Goal: Find specific page/section: Find specific page/section

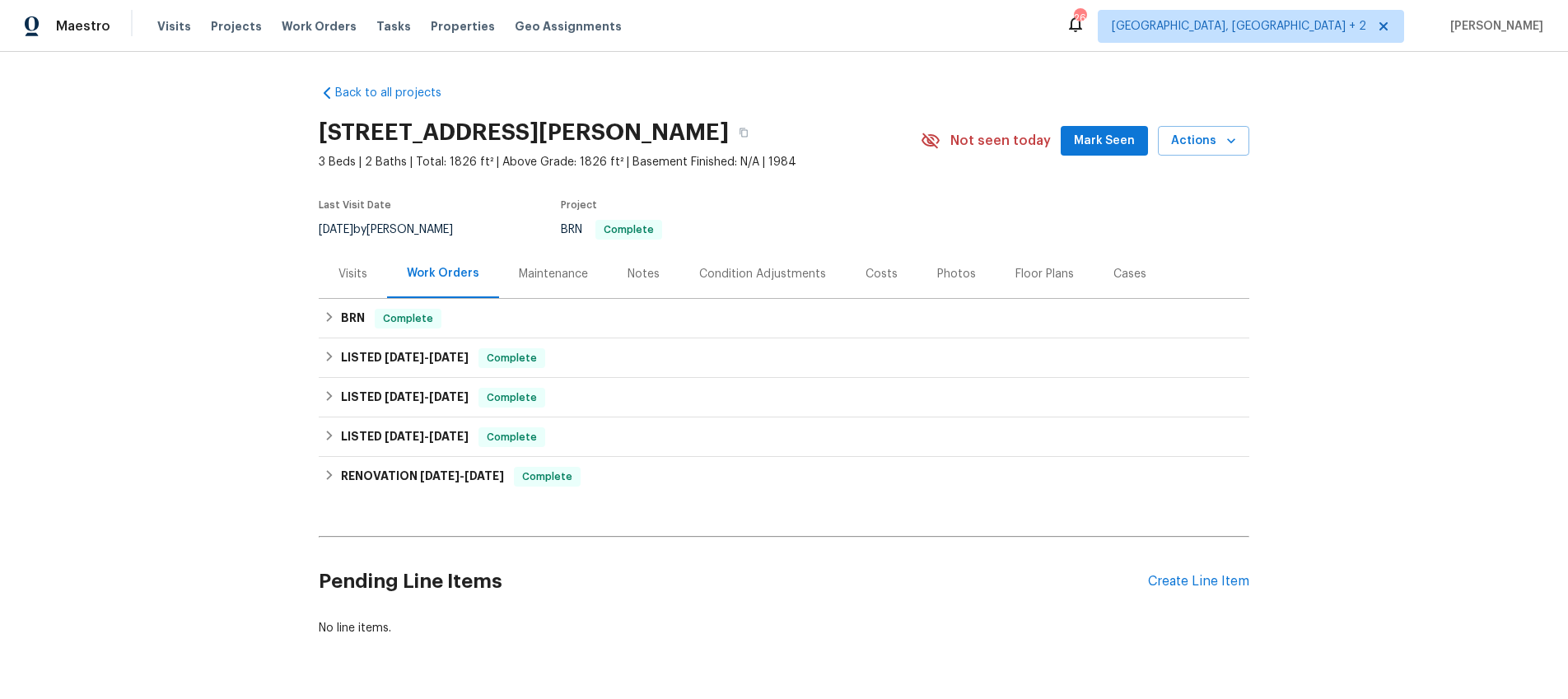
click at [362, 267] on div "Visits" at bounding box center [353, 275] width 29 height 17
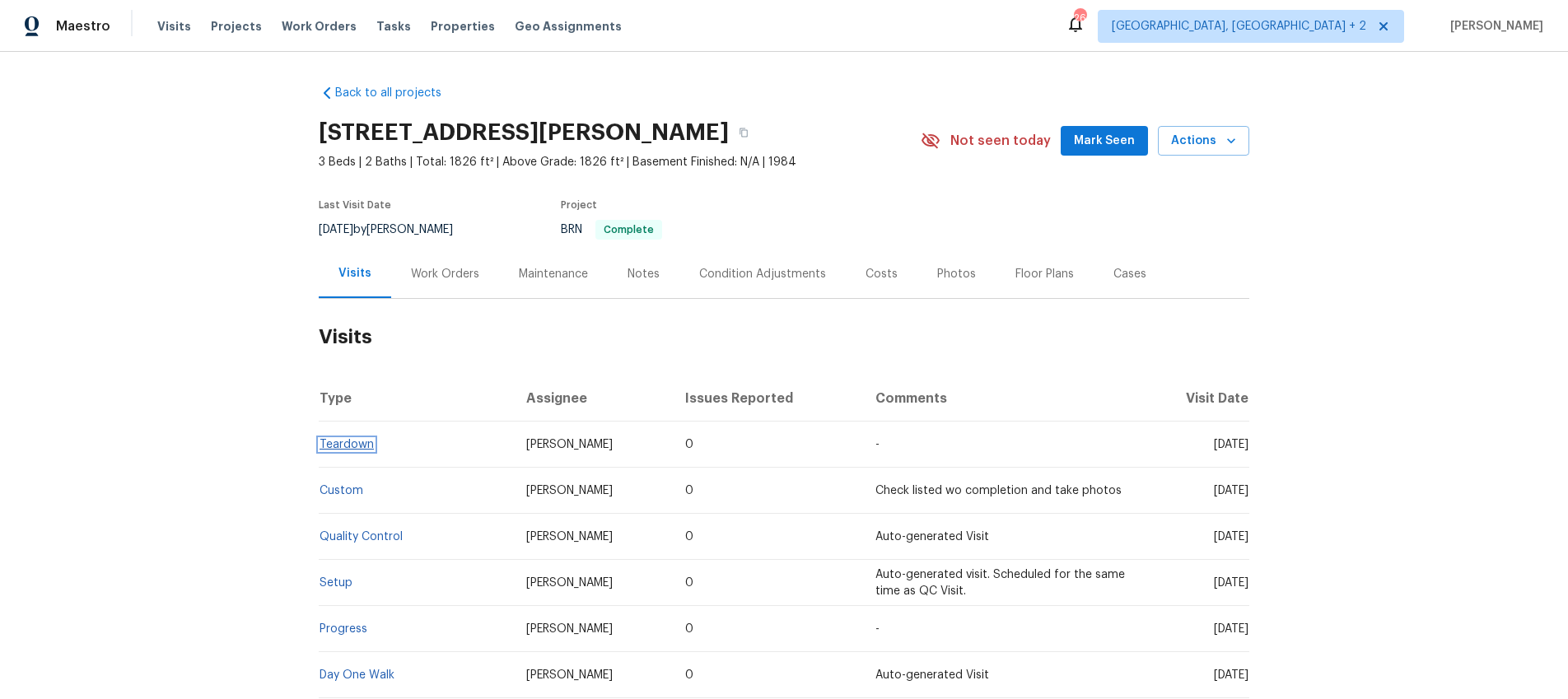
click at [331, 443] on link "Teardown" at bounding box center [346, 445] width 54 height 11
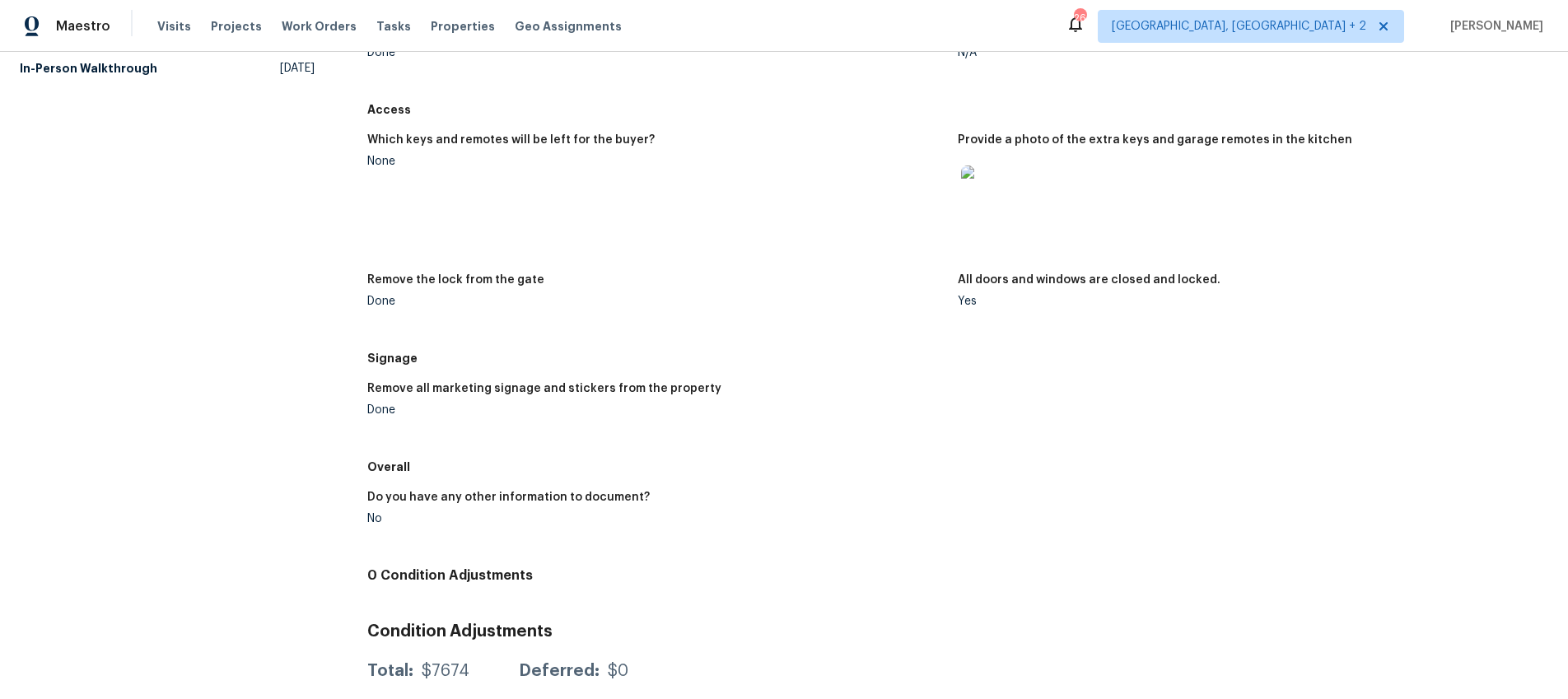
scroll to position [438, 0]
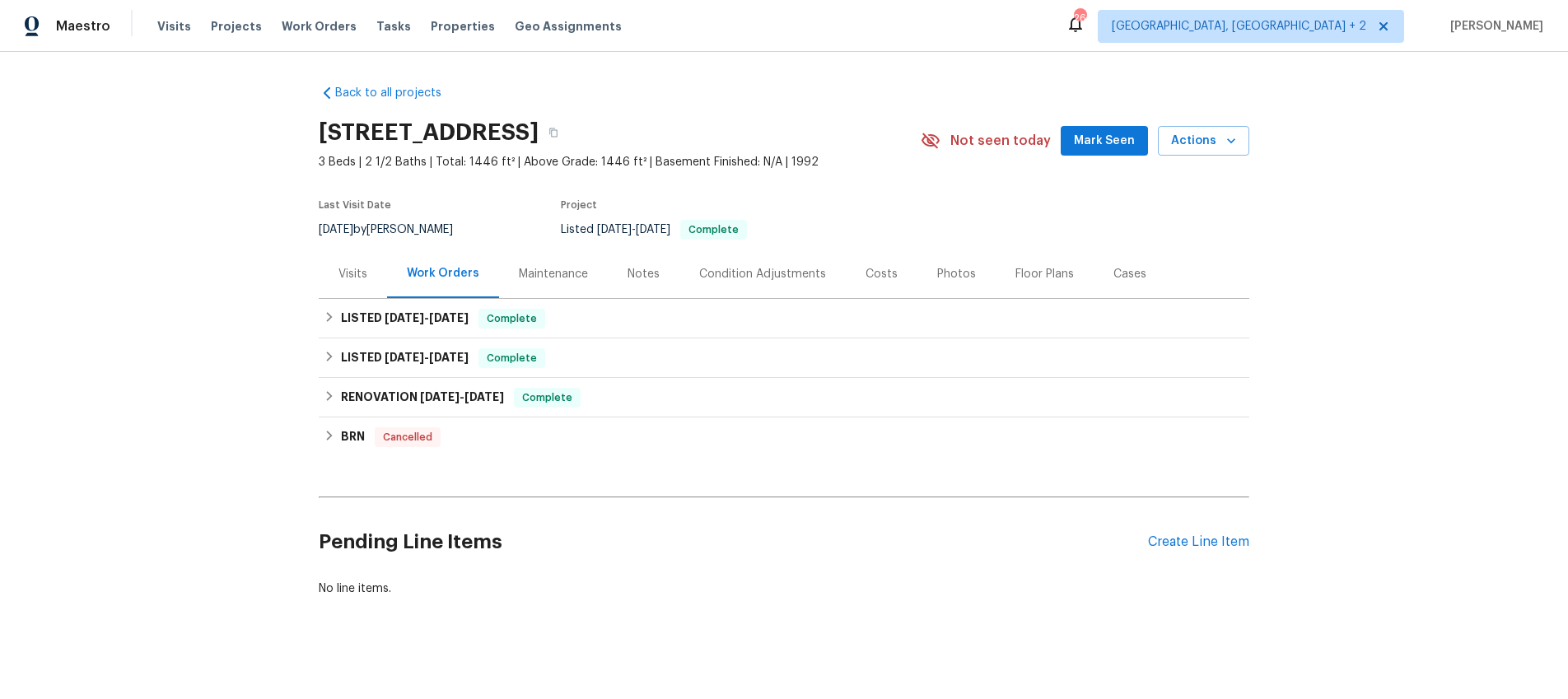
scroll to position [10, 0]
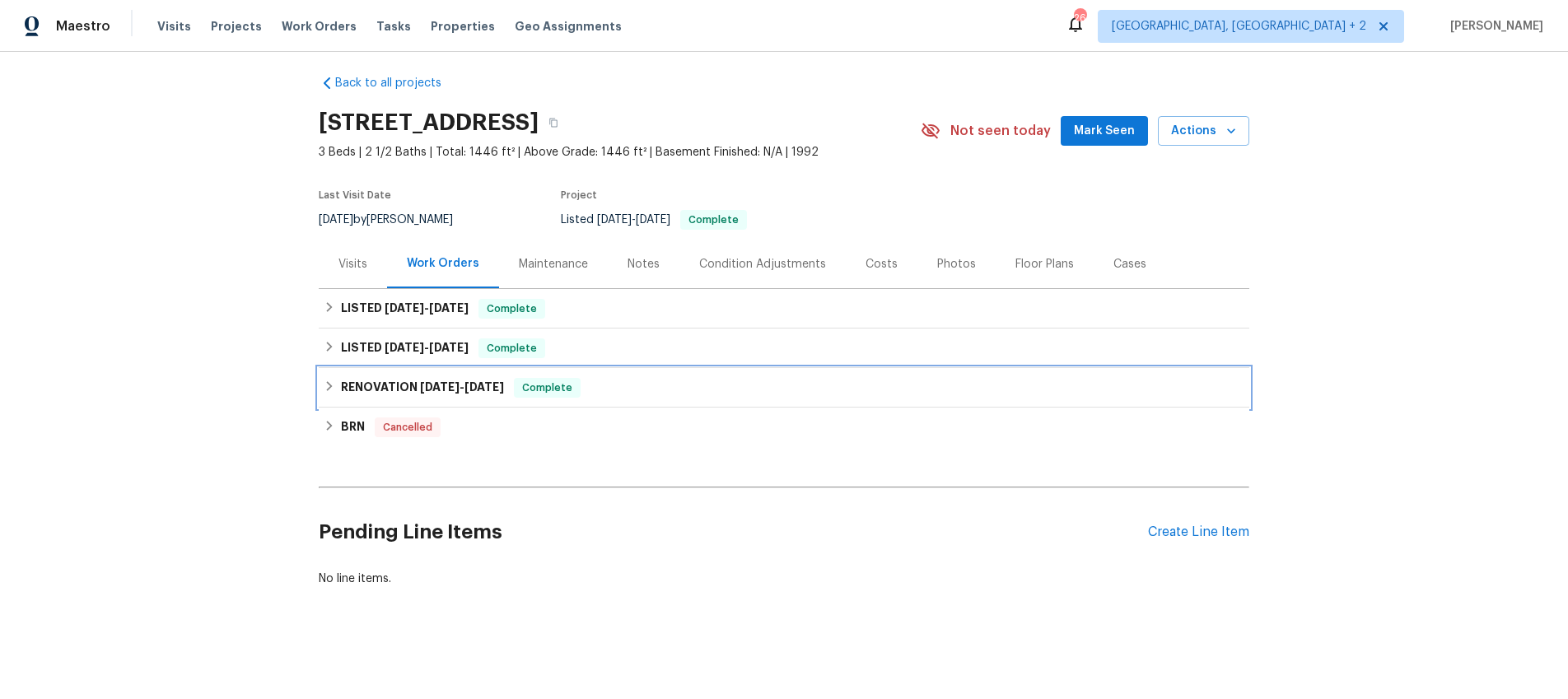
click at [332, 384] on icon at bounding box center [329, 386] width 11 height 11
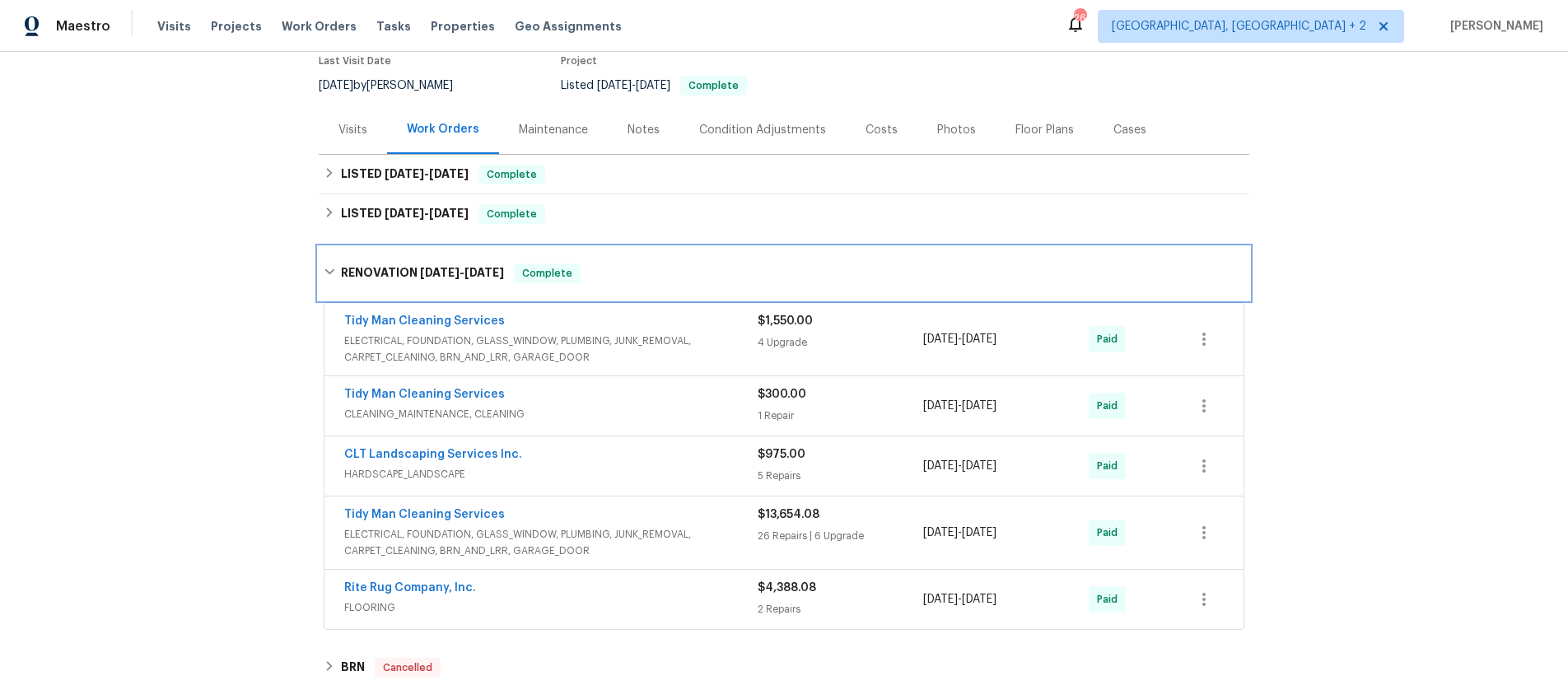
scroll to position [155, 0]
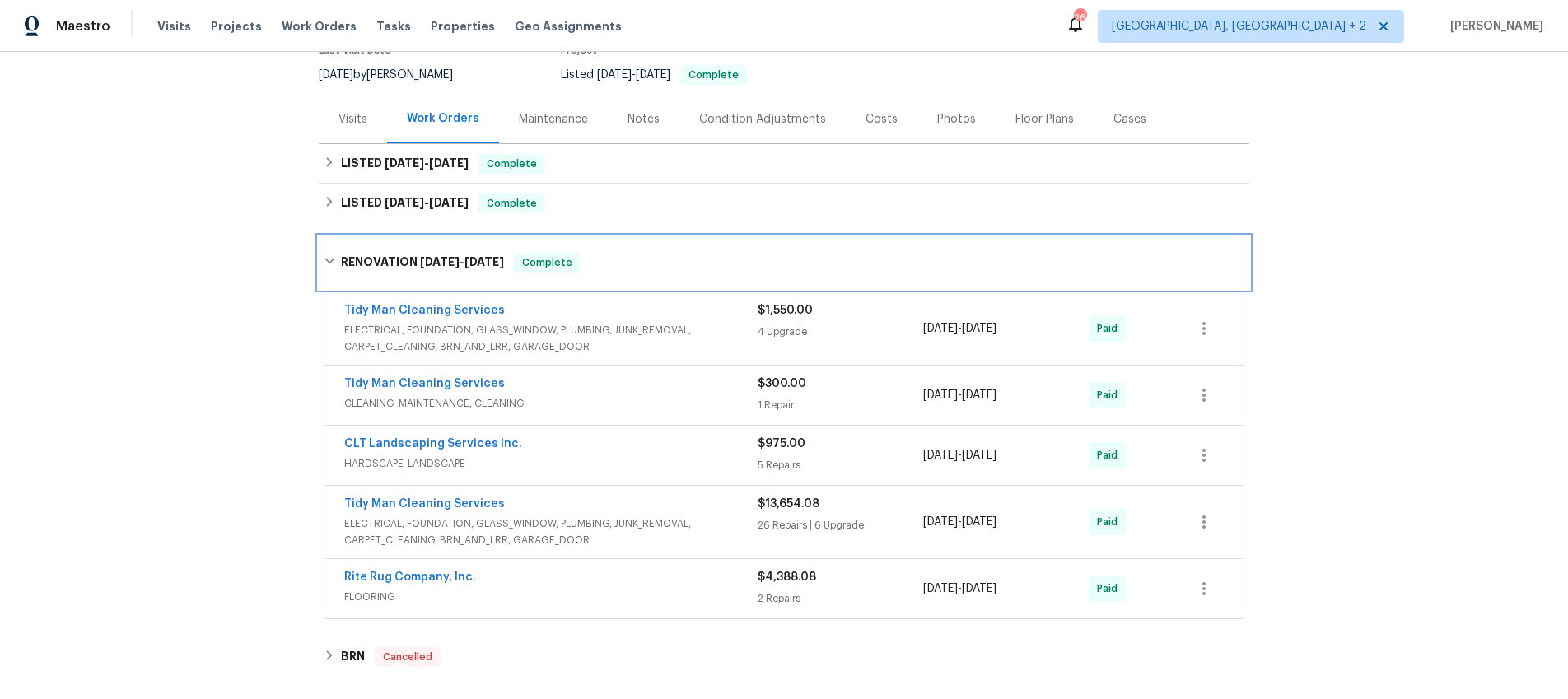
click at [328, 261] on icon at bounding box center [329, 261] width 11 height 11
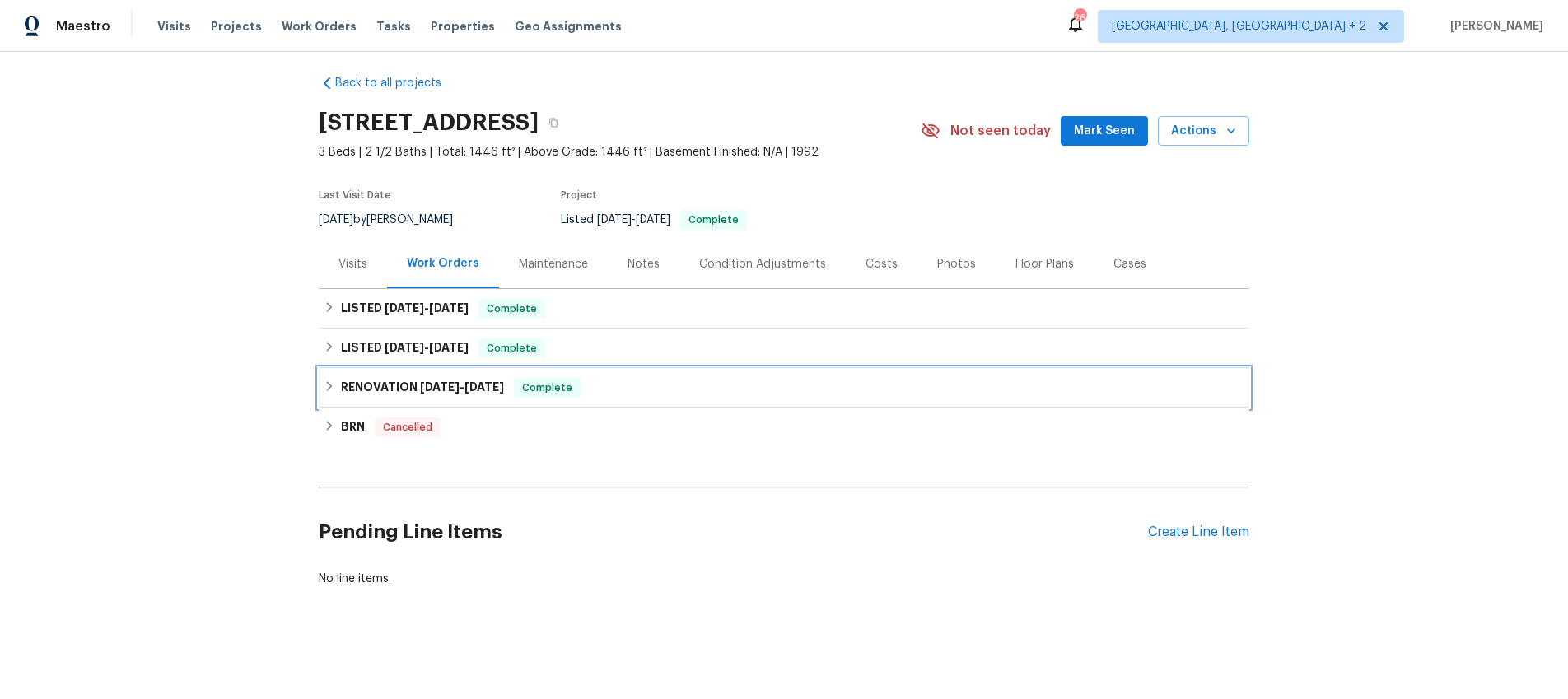
scroll to position [10, 0]
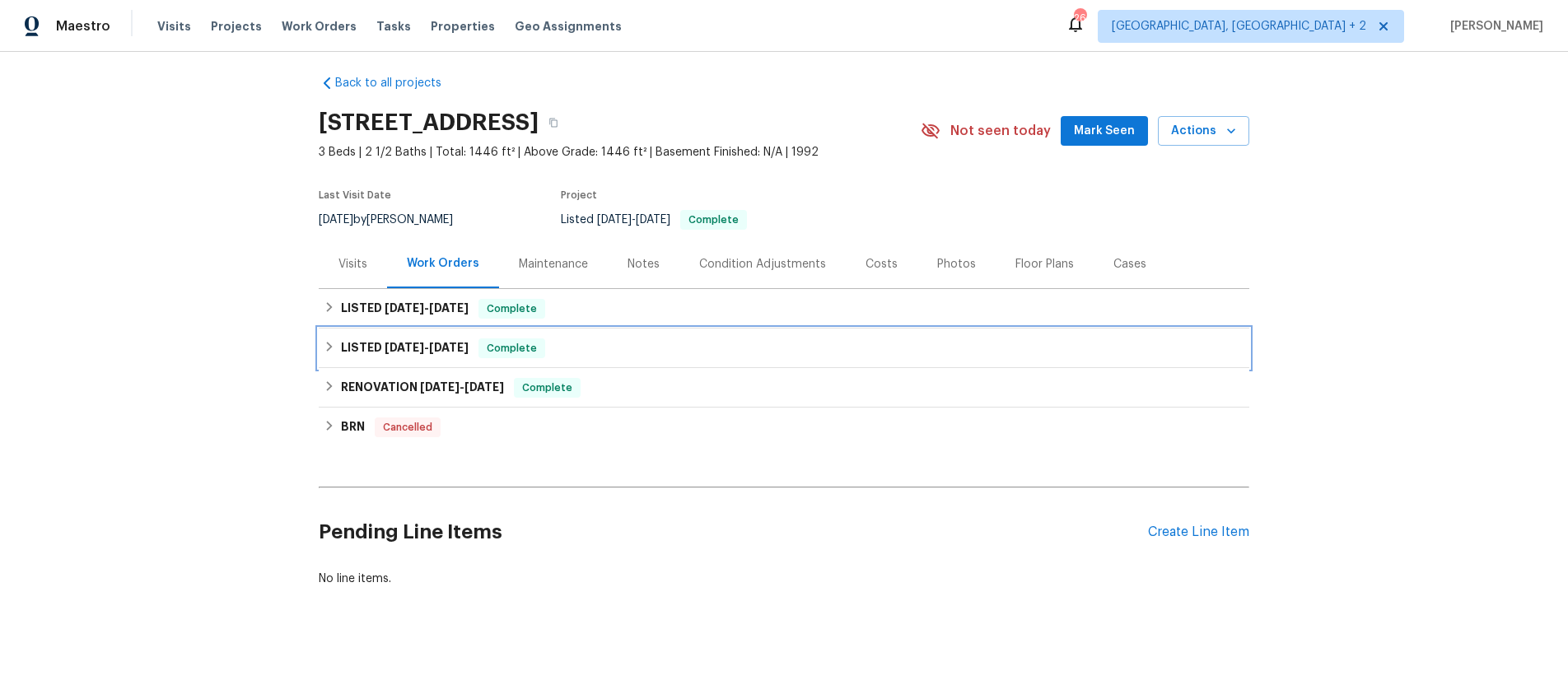
click at [331, 344] on icon at bounding box center [329, 346] width 11 height 11
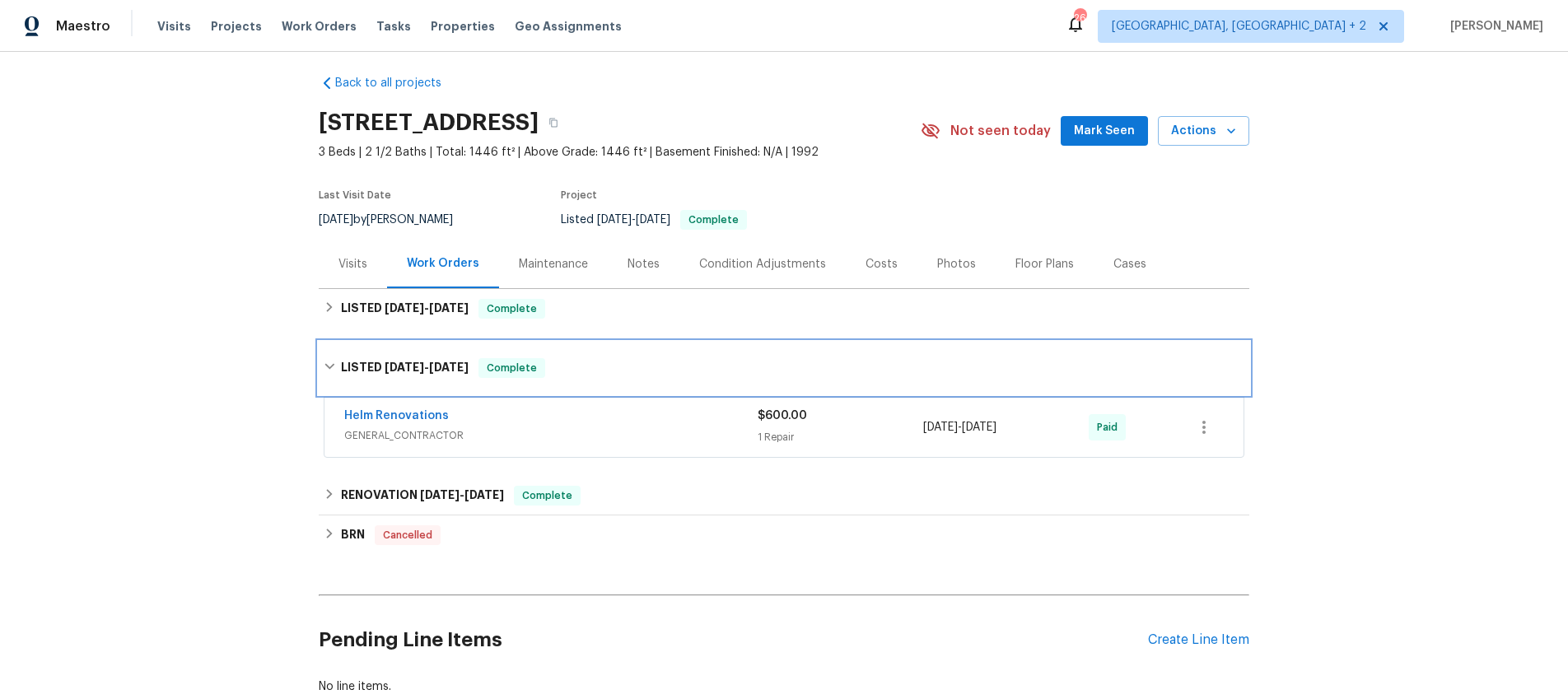
click at [331, 344] on div "LISTED 12/18/24 - 1/13/25 Complete" at bounding box center [784, 368] width 931 height 53
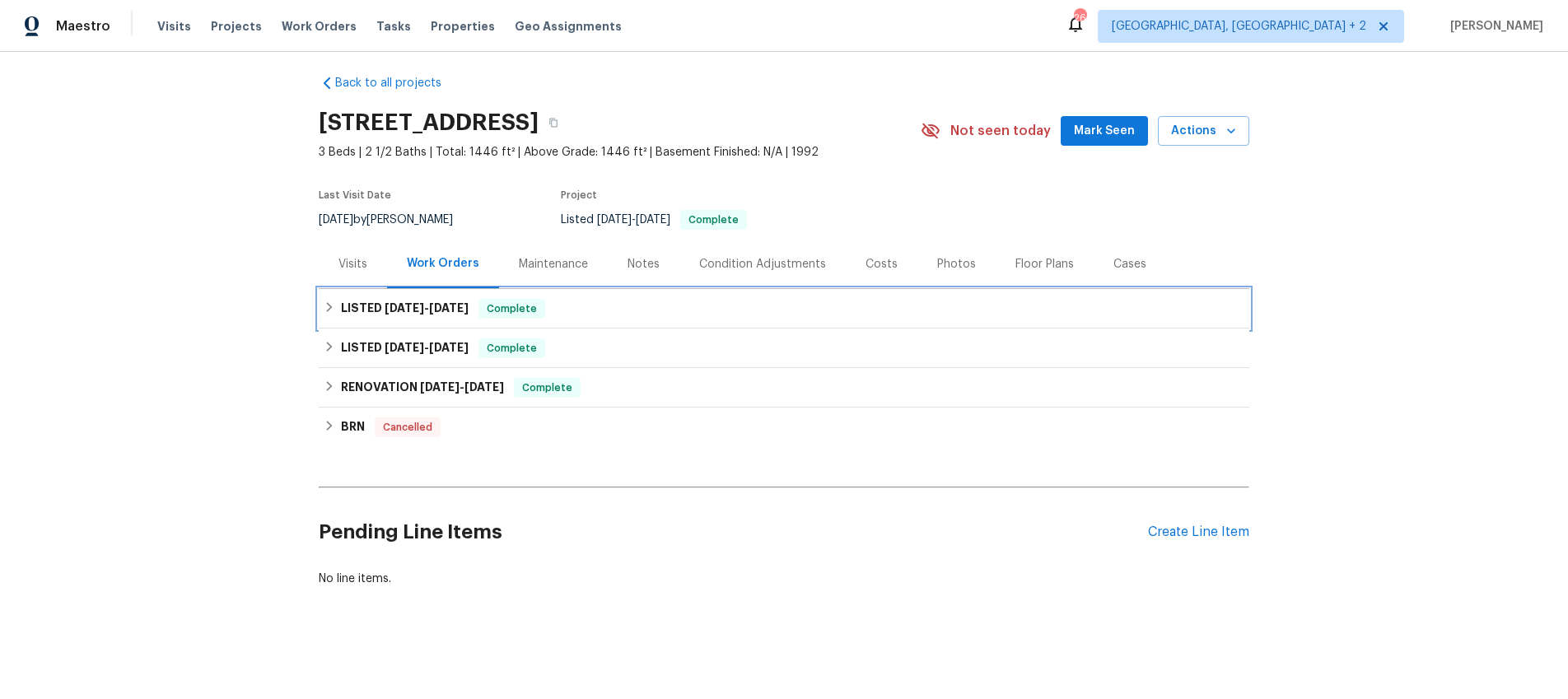
click at [329, 303] on icon at bounding box center [329, 307] width 11 height 11
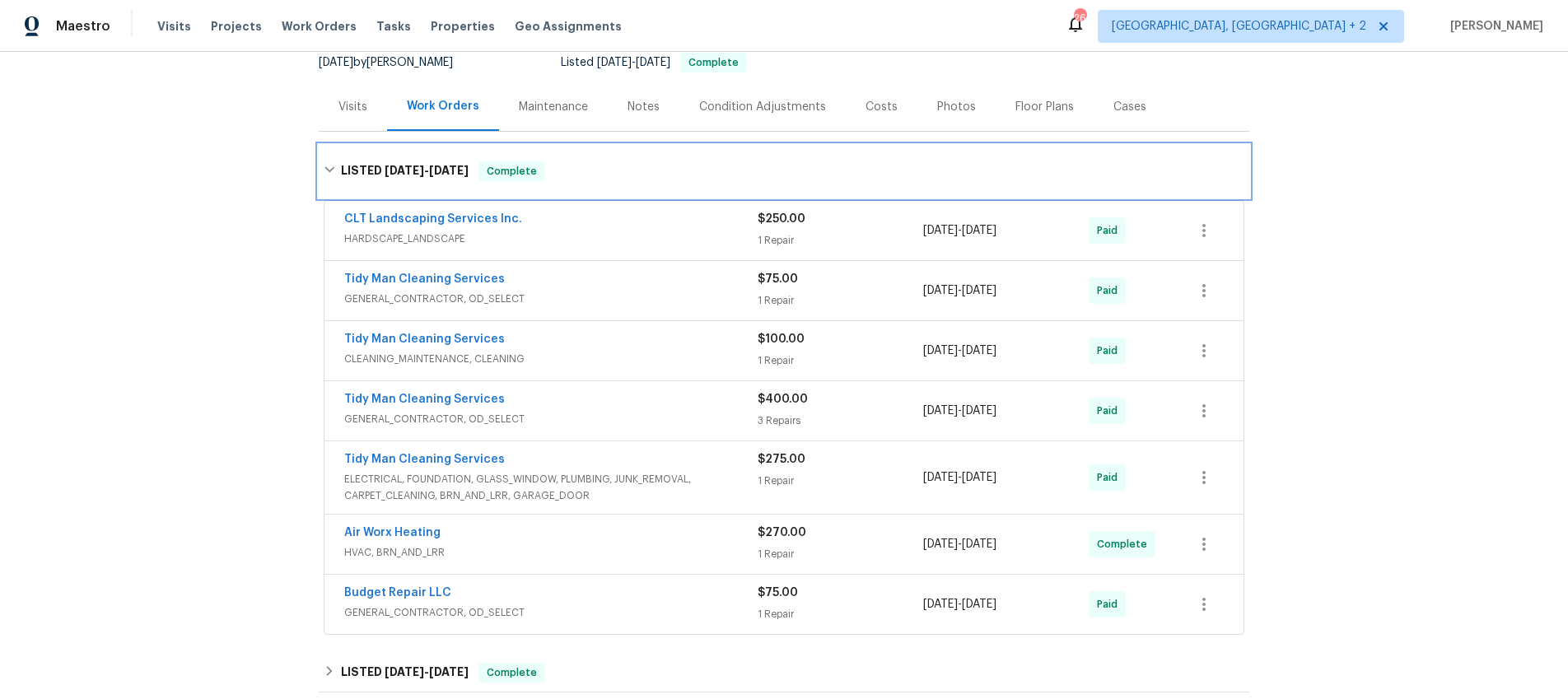
scroll to position [168, 0]
click at [328, 168] on icon at bounding box center [329, 168] width 10 height 6
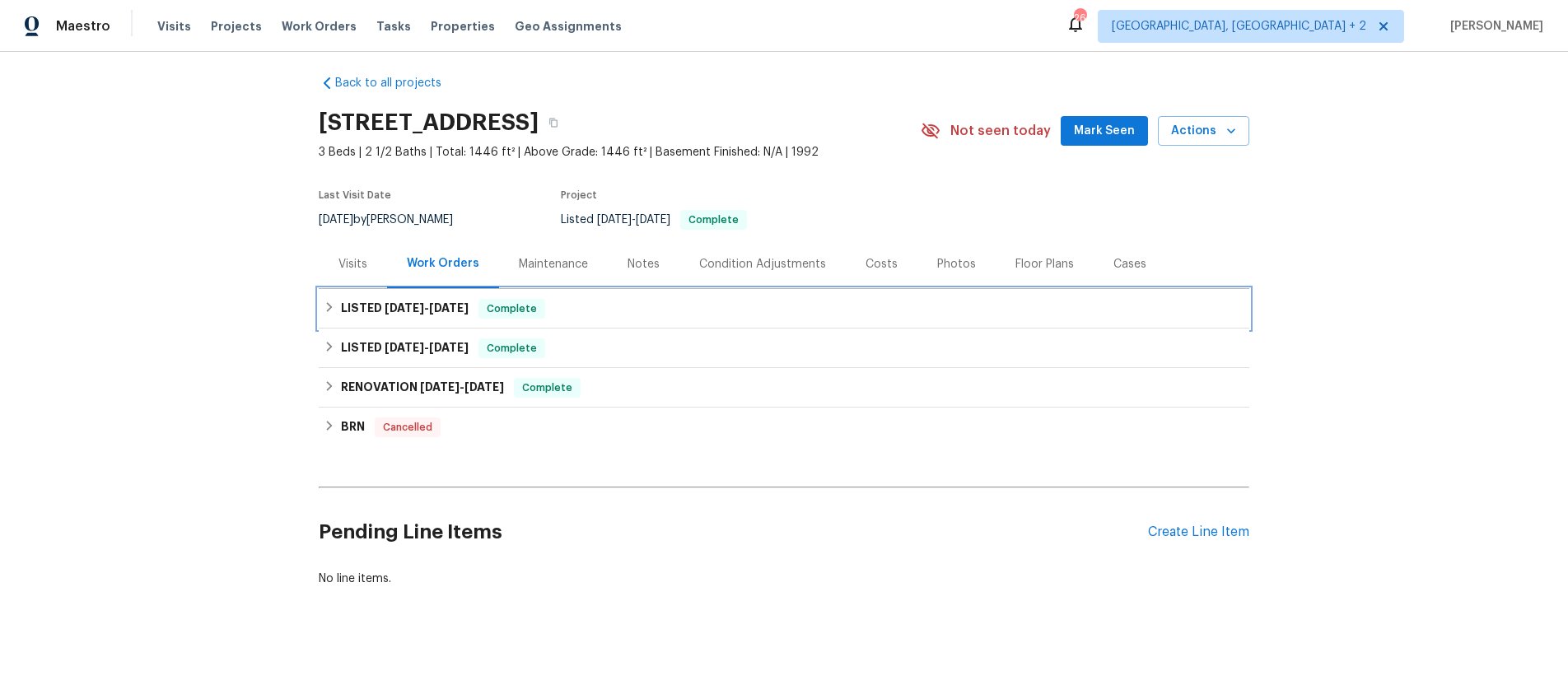
scroll to position [10, 0]
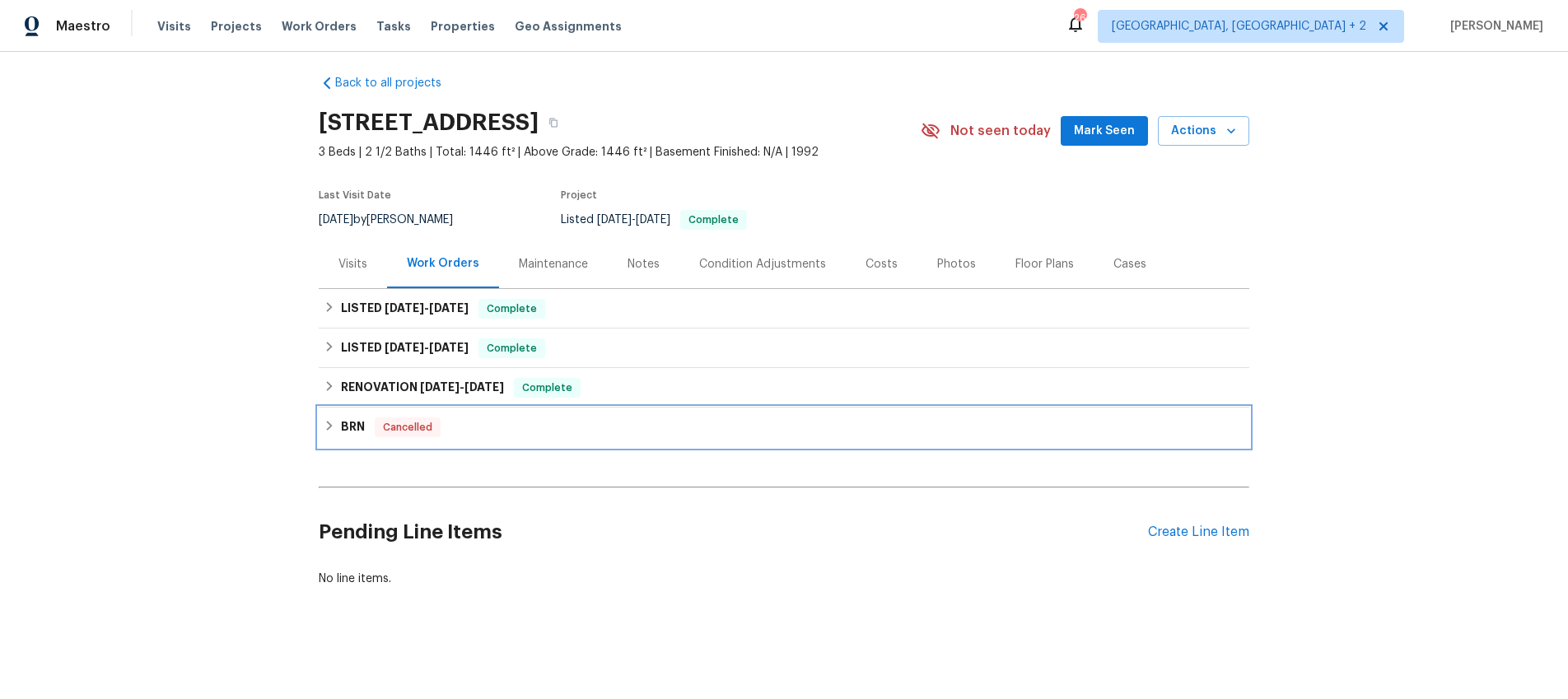
click at [332, 424] on icon at bounding box center [329, 425] width 11 height 11
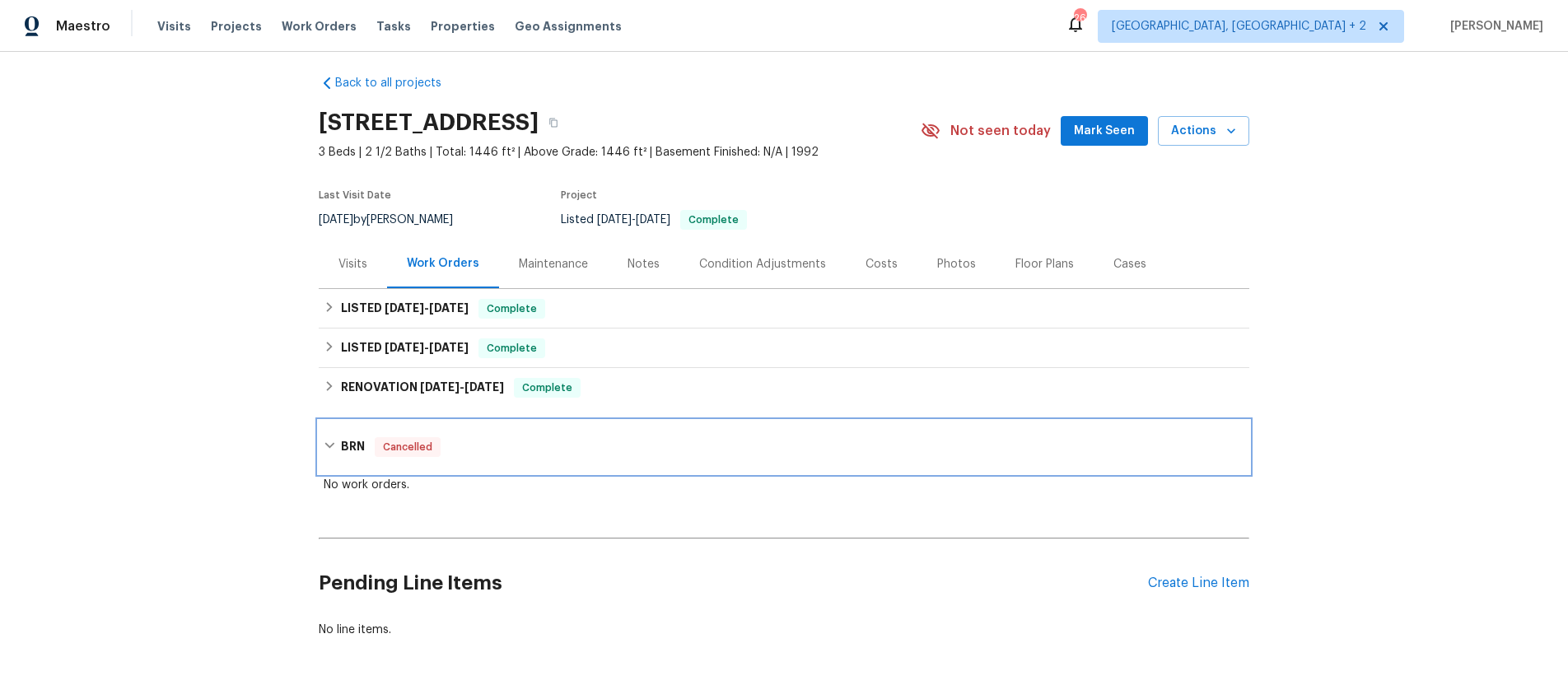
click at [328, 444] on icon at bounding box center [329, 445] width 11 height 11
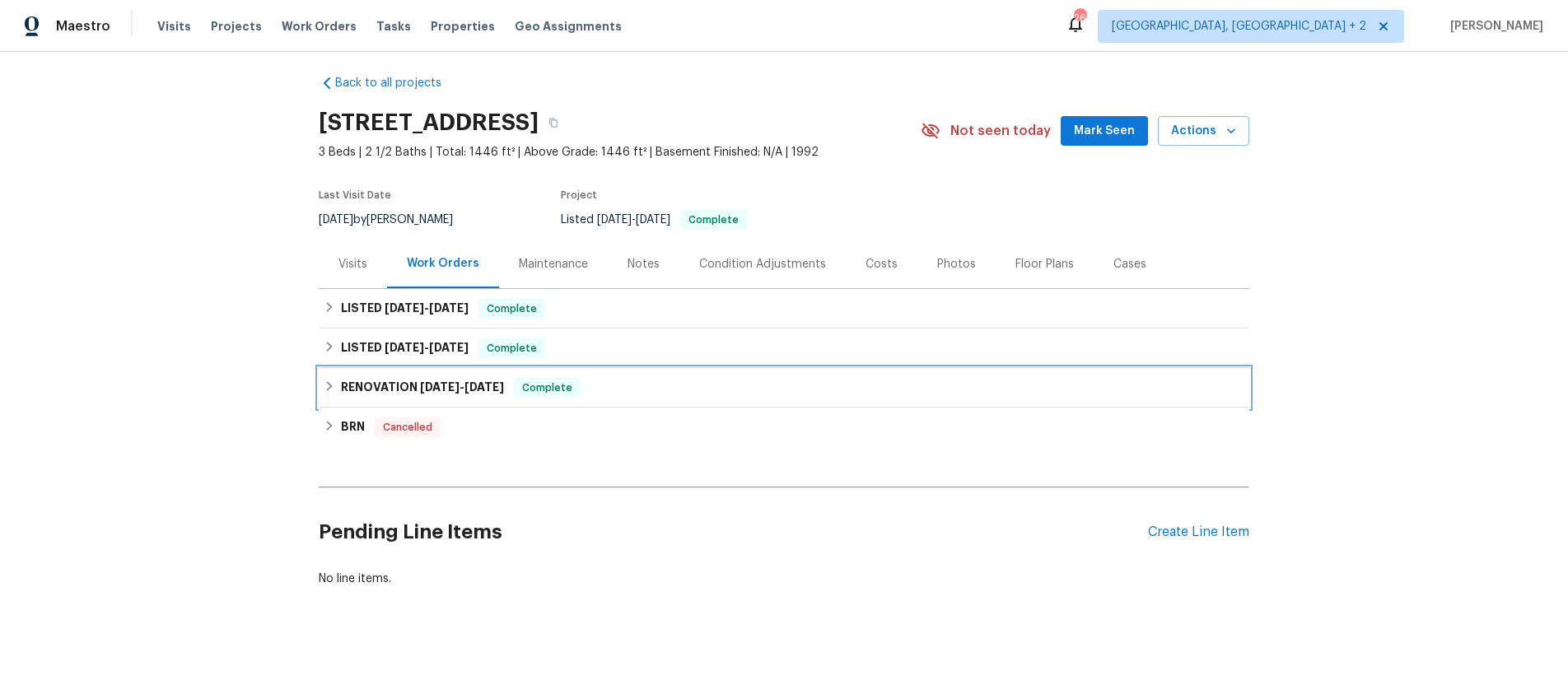
click at [329, 387] on icon at bounding box center [329, 386] width 6 height 10
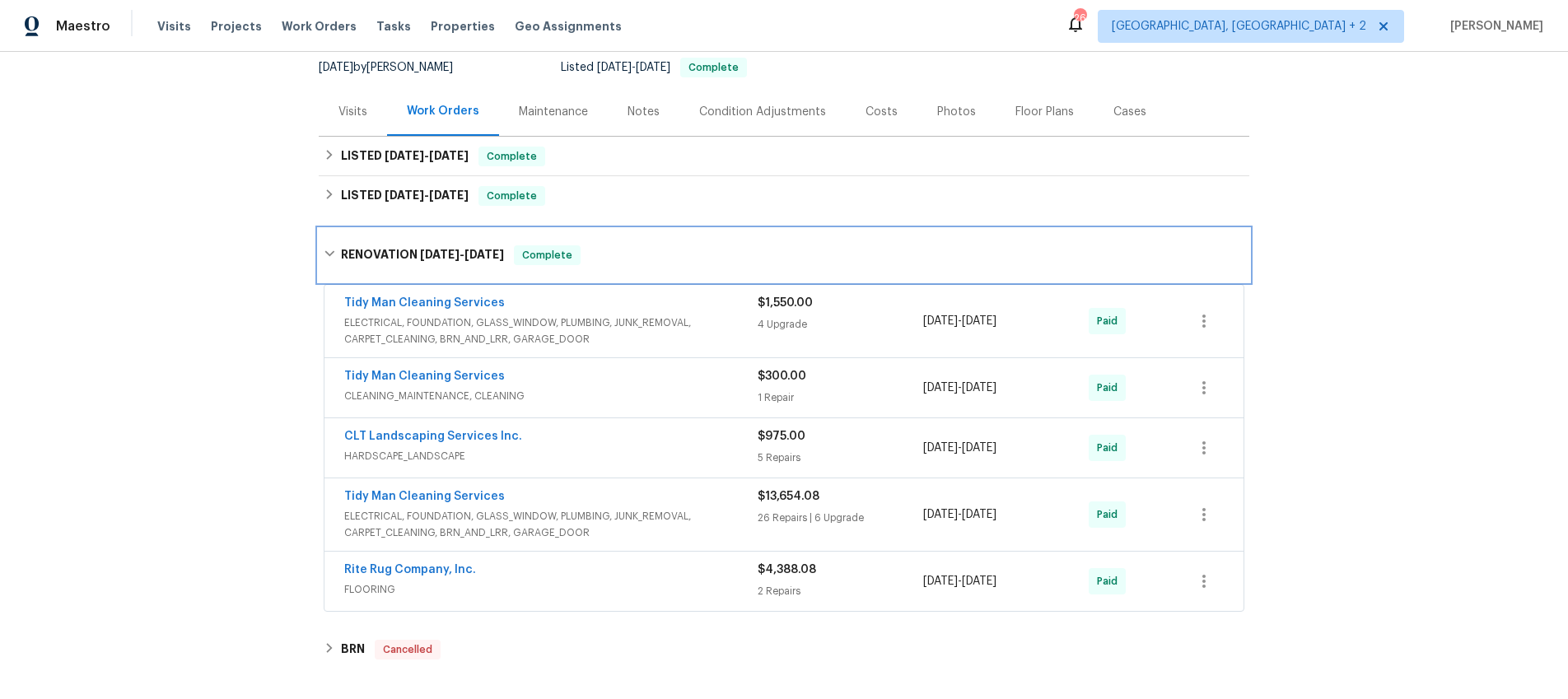
scroll to position [175, 0]
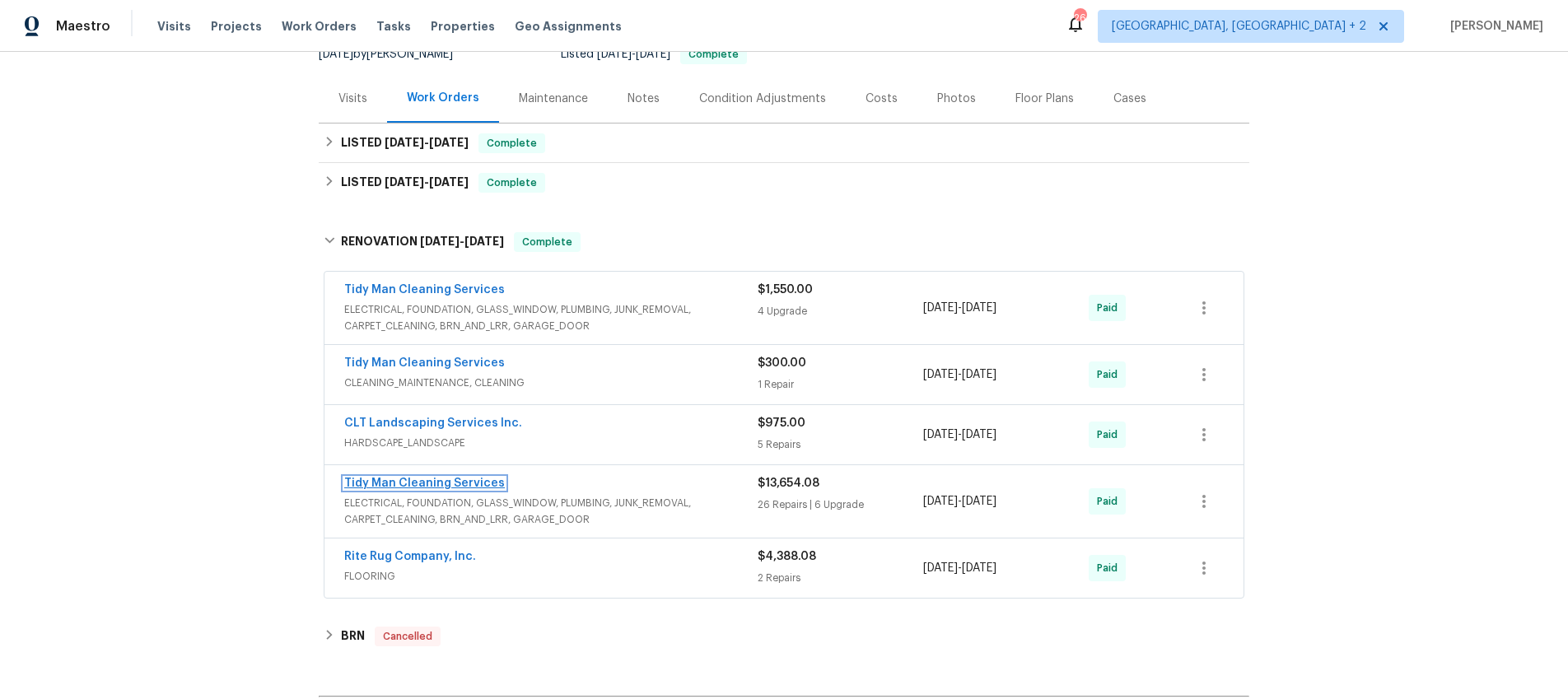
click at [450, 482] on link "Tidy Man Cleaning Services" at bounding box center [424, 483] width 161 height 11
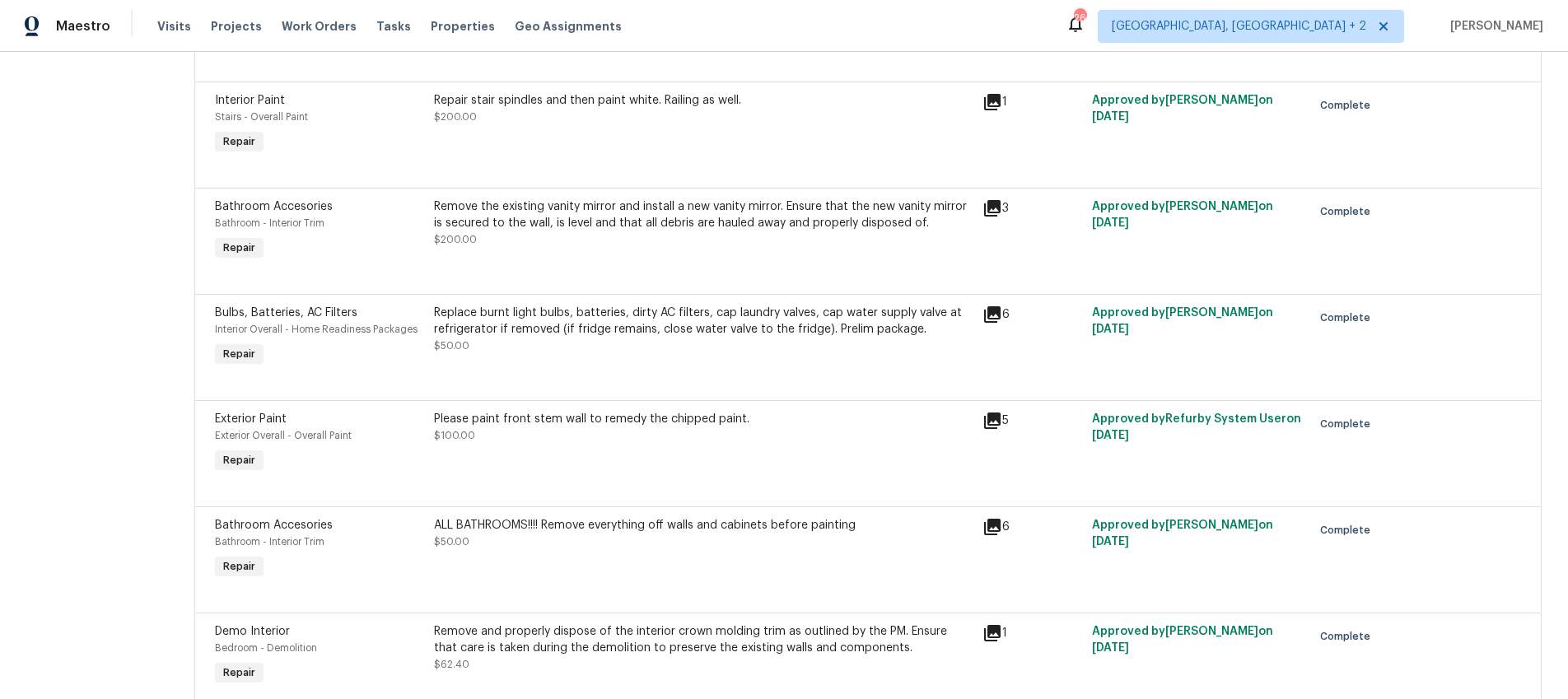
scroll to position [3799, 0]
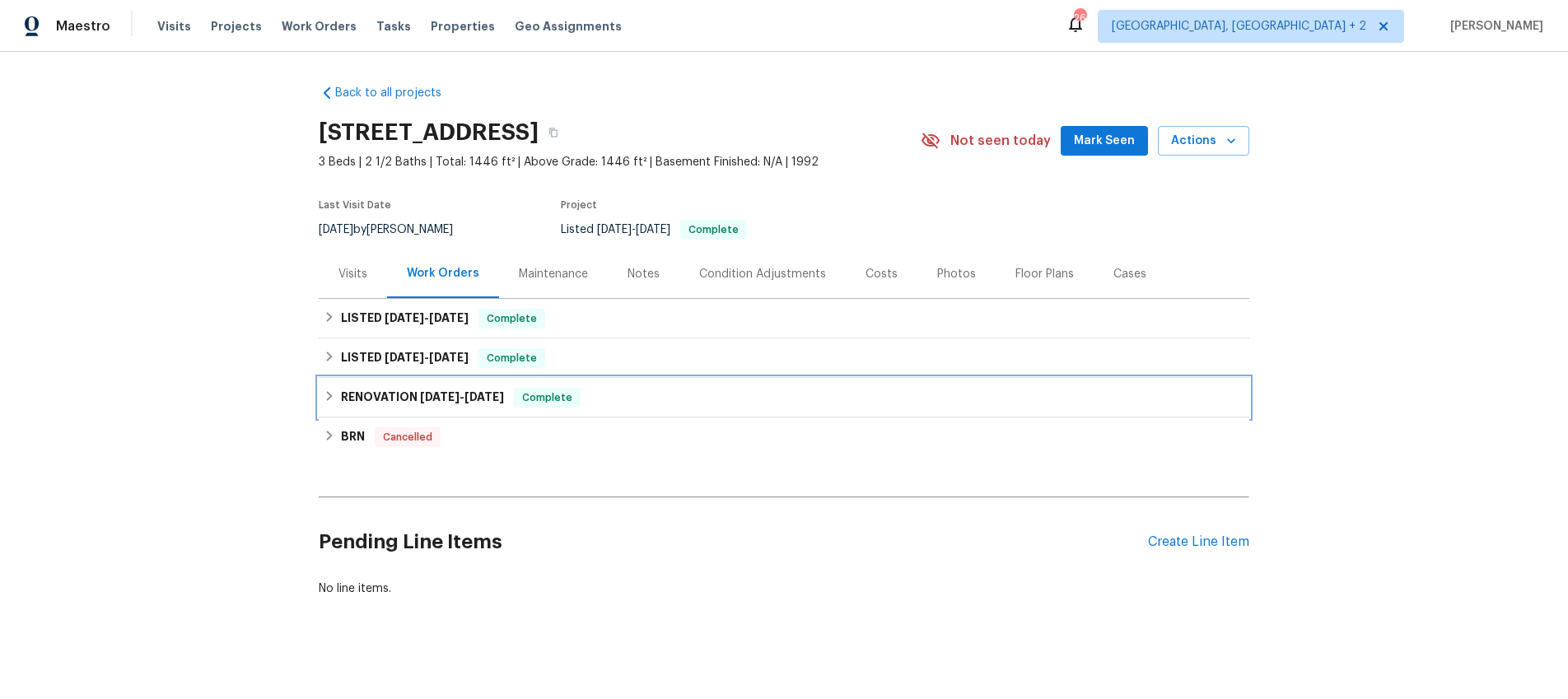
click at [335, 388] on div "RENOVATION [DATE] - [DATE] Complete" at bounding box center [784, 397] width 920 height 20
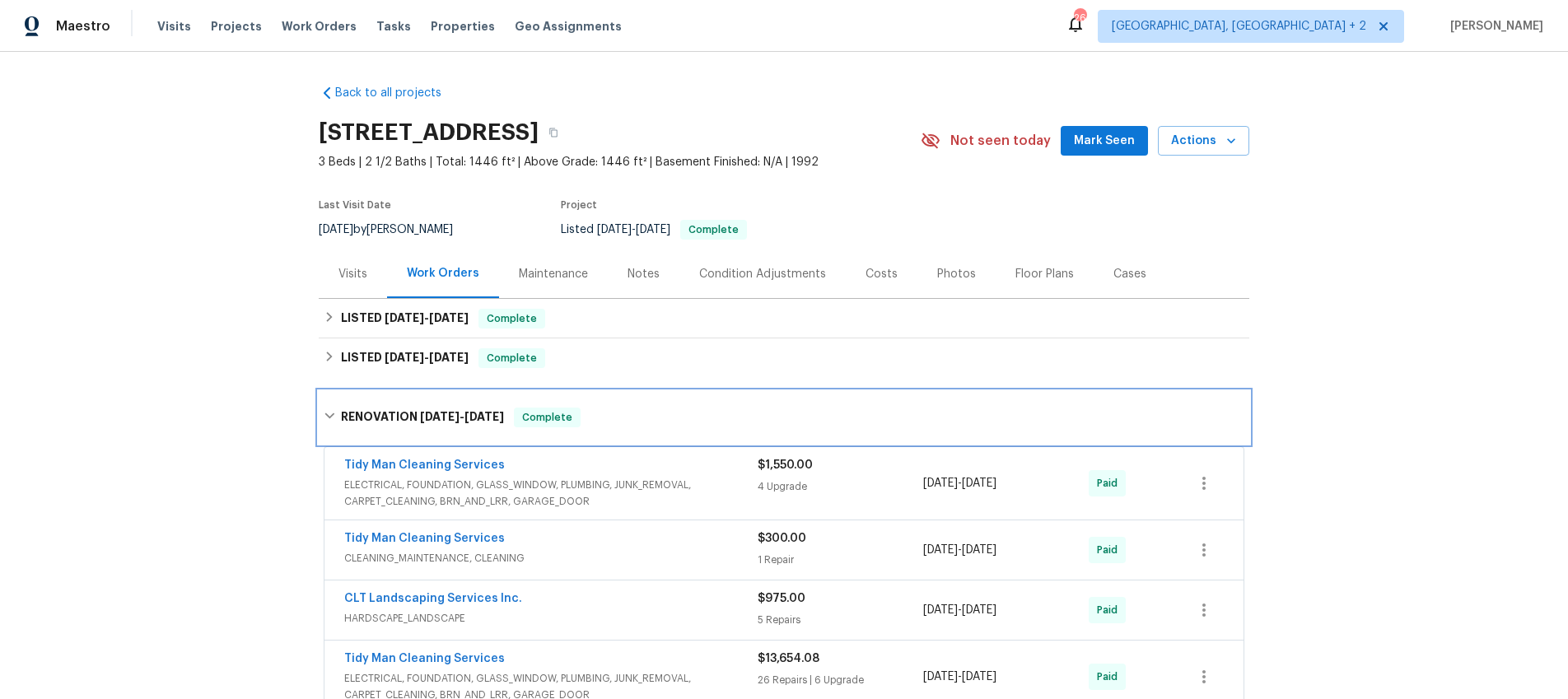
scroll to position [173, 0]
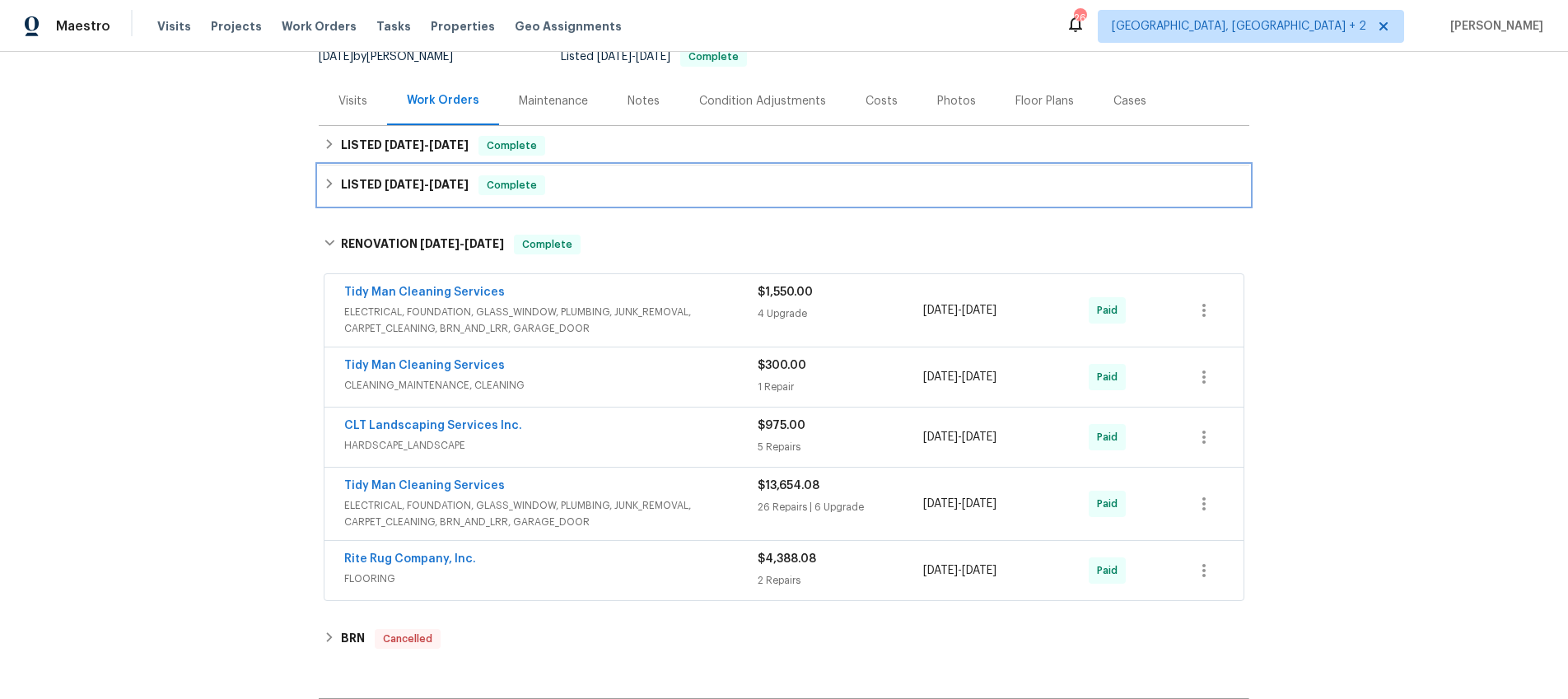
click at [330, 181] on icon at bounding box center [329, 183] width 11 height 11
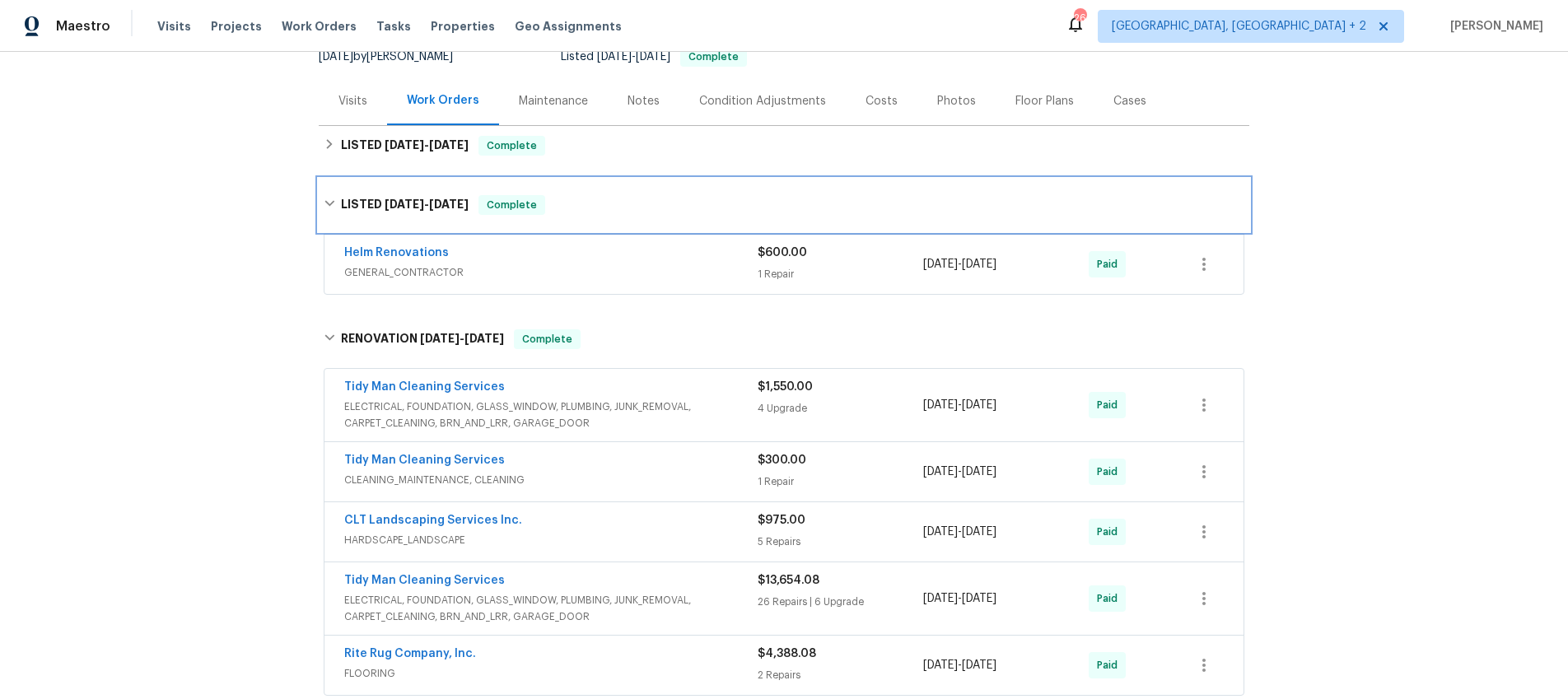
click at [330, 181] on div "LISTED 12/18/24 - 1/13/25 Complete" at bounding box center [784, 205] width 931 height 53
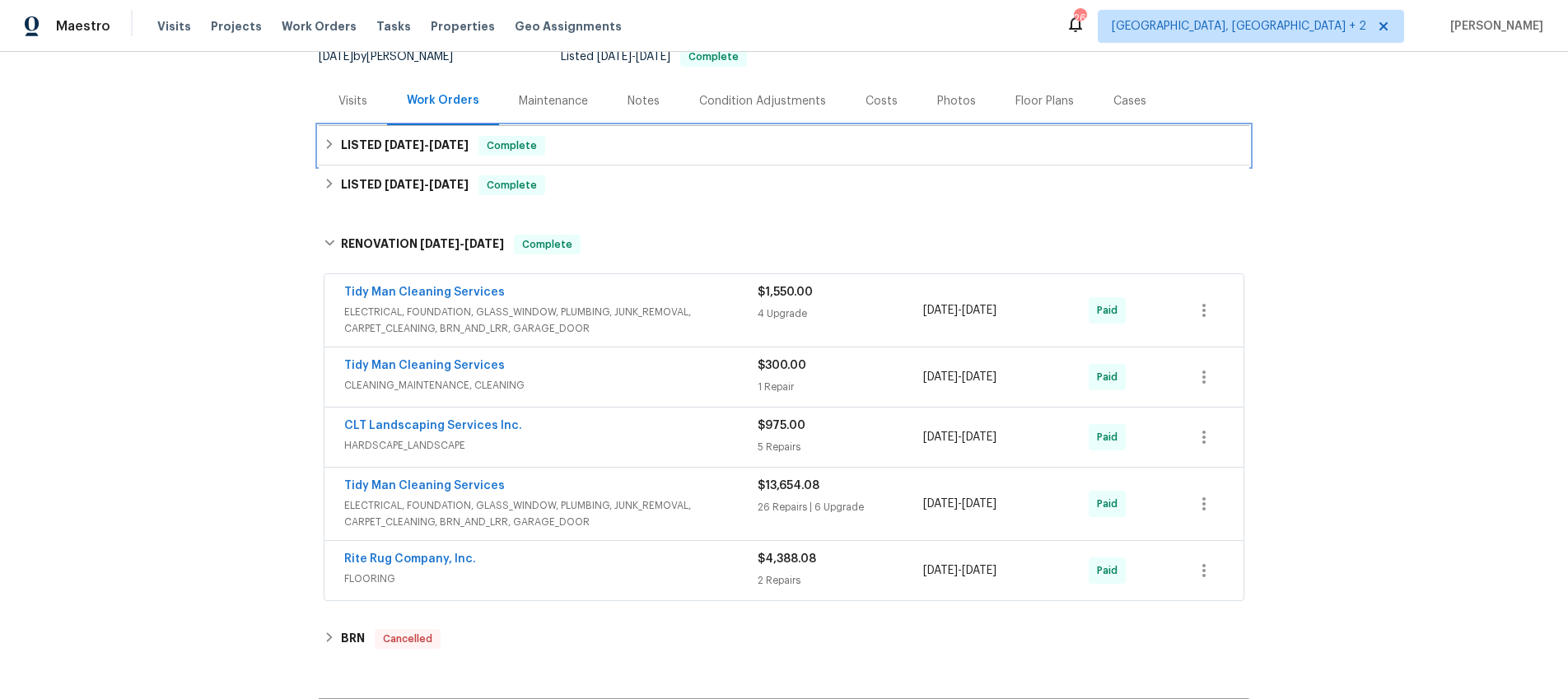
click at [327, 139] on icon at bounding box center [329, 144] width 11 height 11
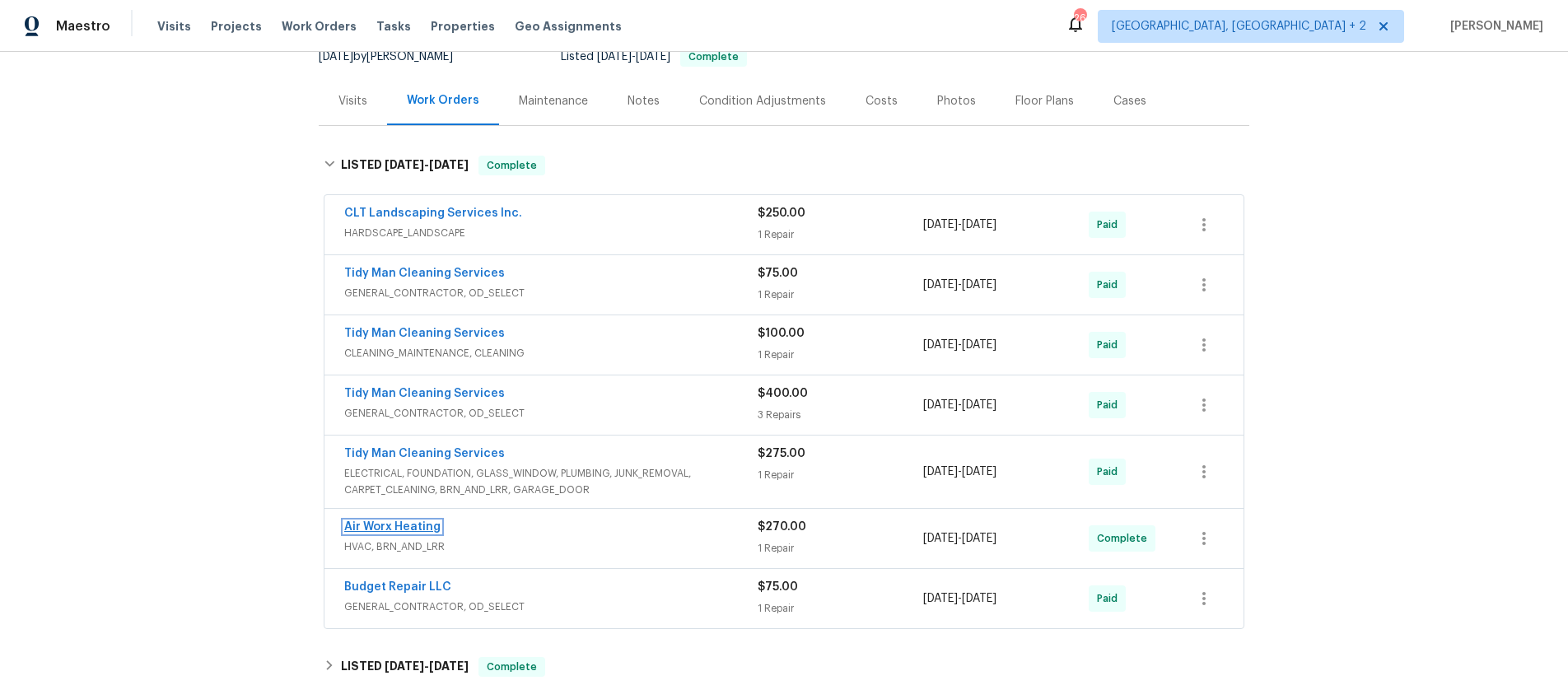
click at [381, 529] on link "Air Worx Heating" at bounding box center [393, 527] width 97 height 11
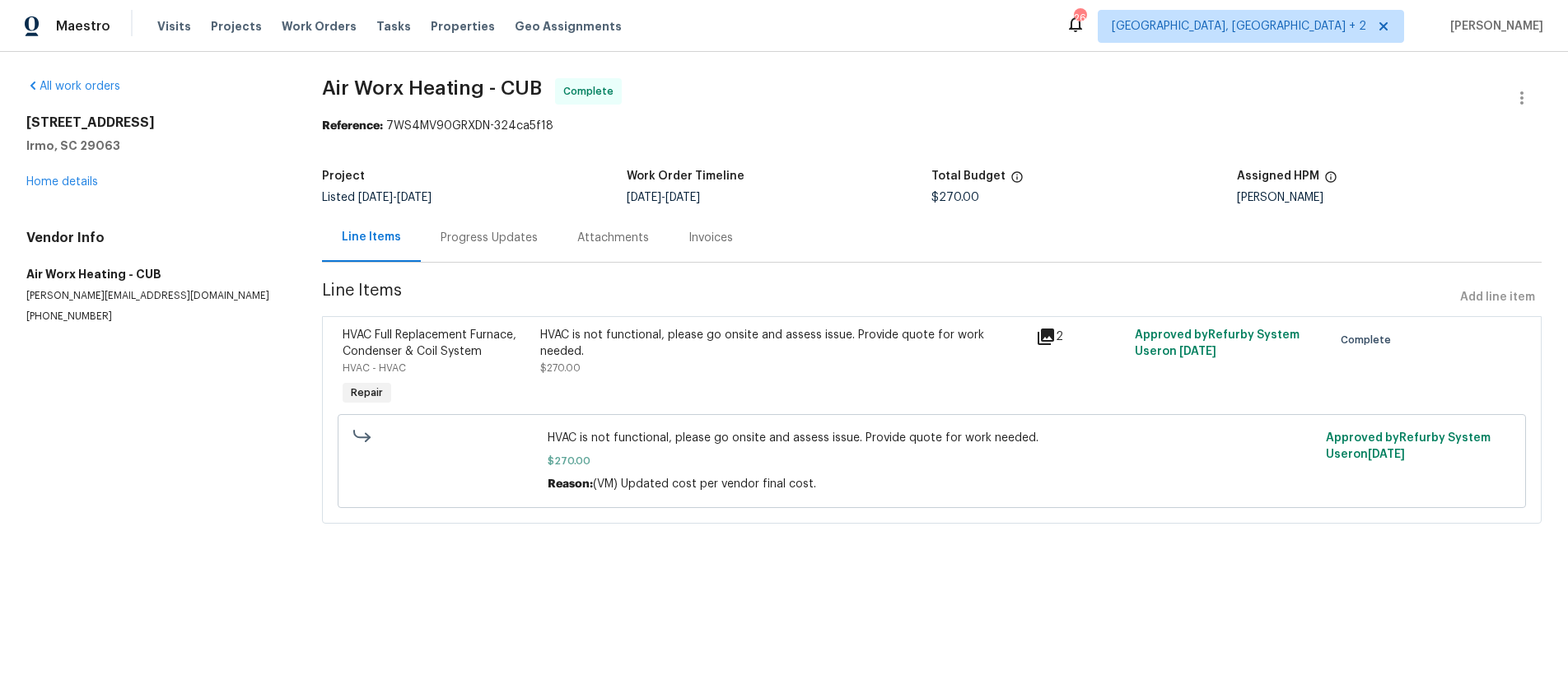
click at [357, 240] on div "Line Items" at bounding box center [371, 237] width 60 height 17
click at [371, 240] on div "Line Items" at bounding box center [371, 237] width 60 height 17
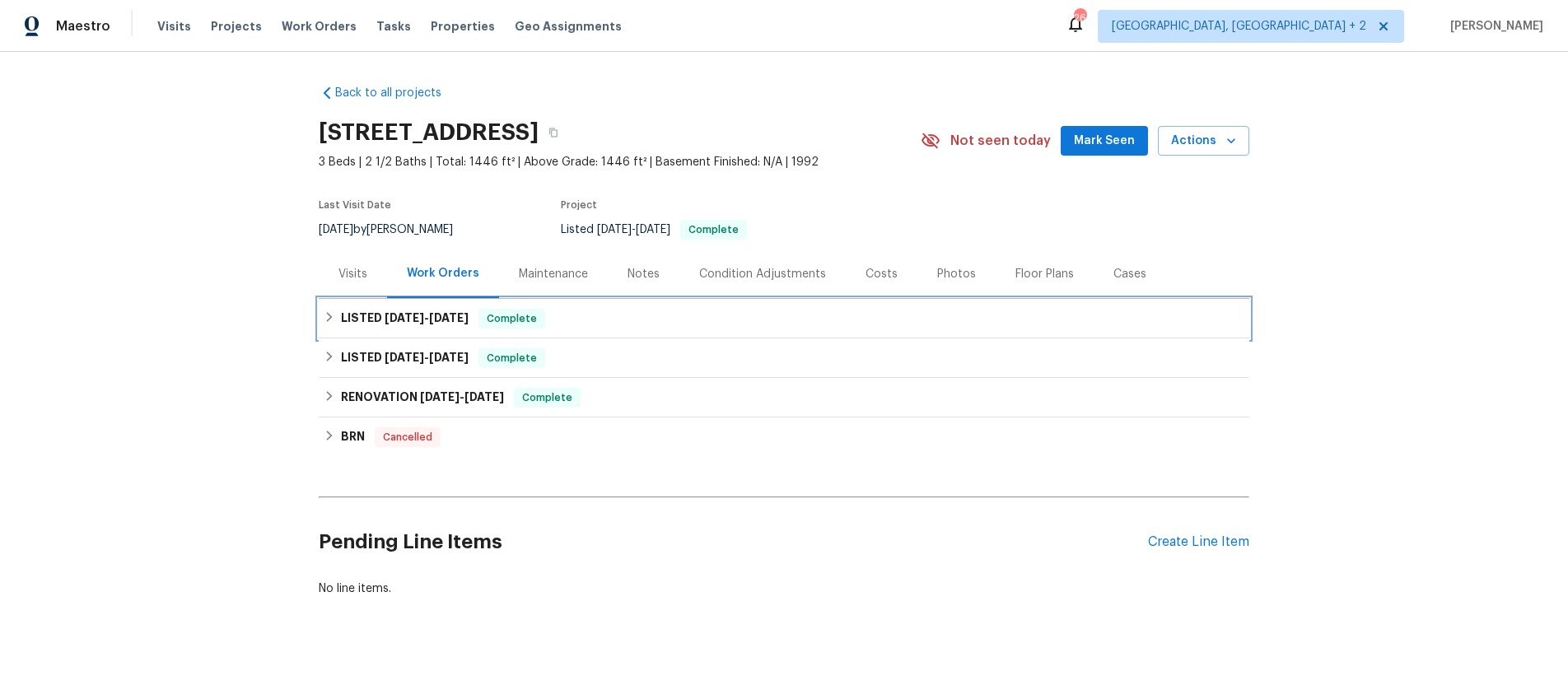
click at [328, 315] on icon at bounding box center [329, 316] width 6 height 10
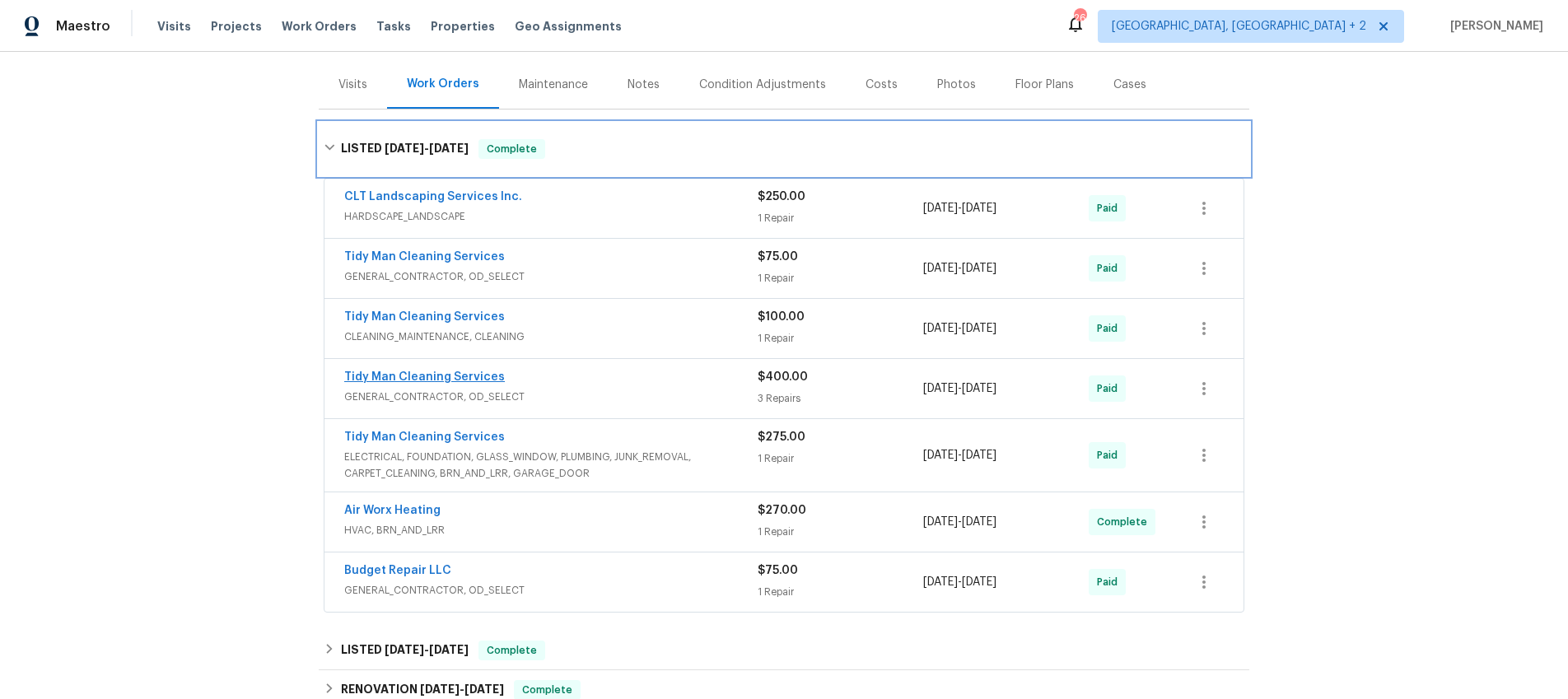
scroll to position [268, 0]
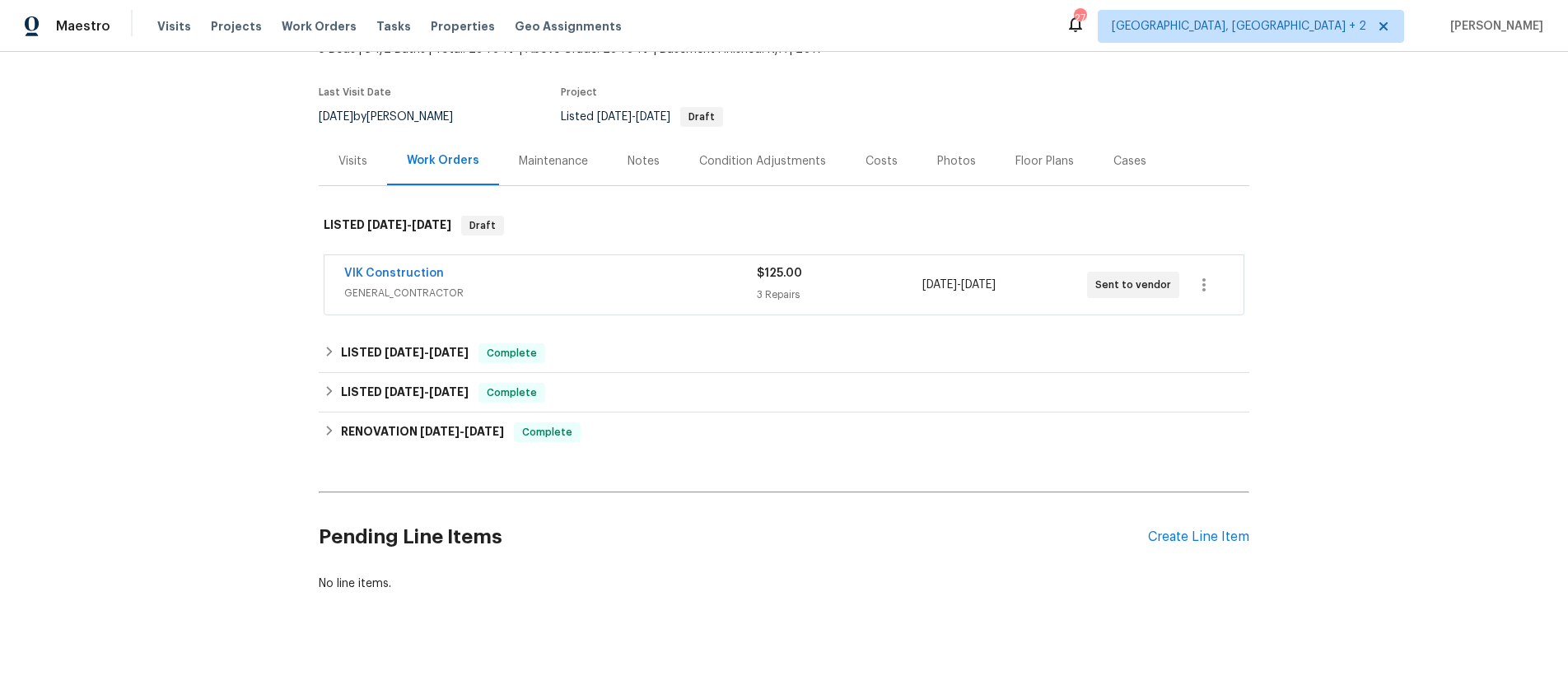
scroll to position [118, 0]
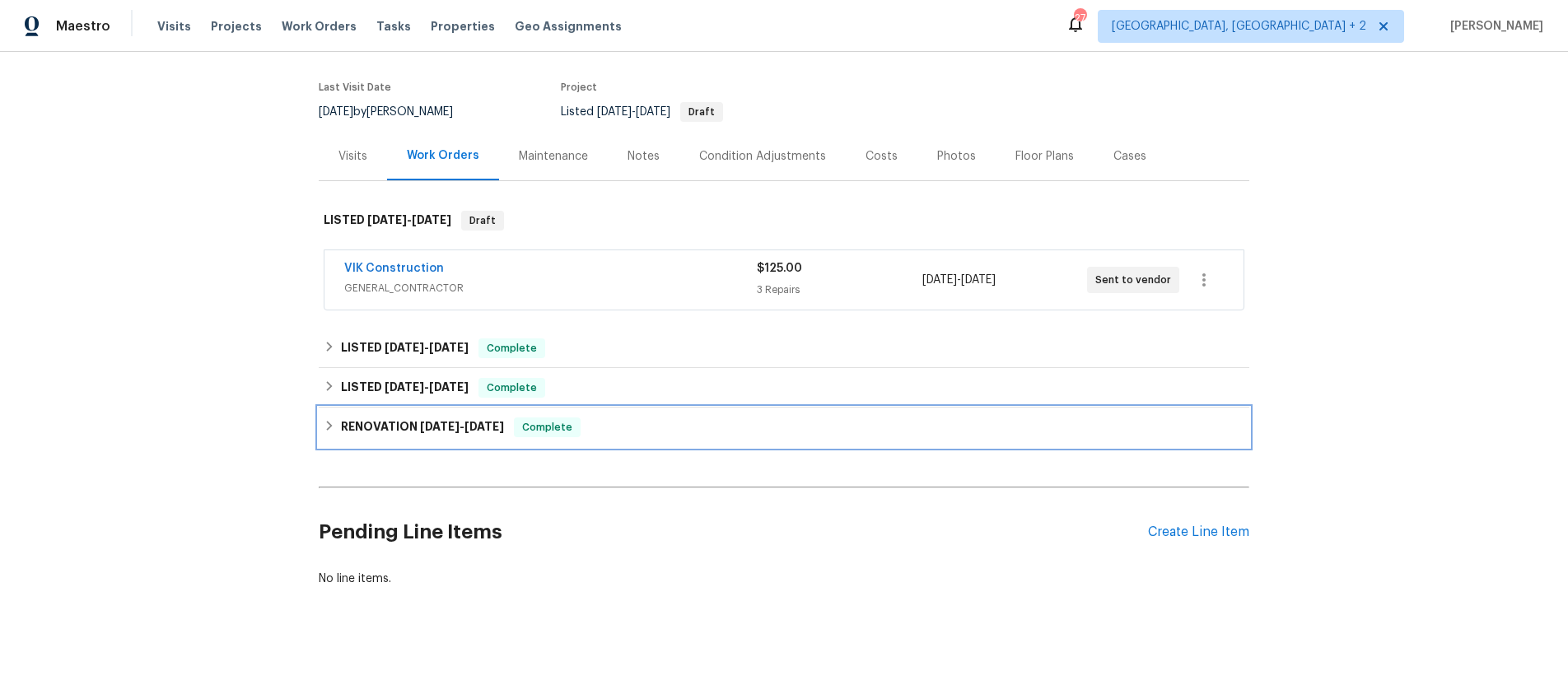
click at [331, 427] on icon at bounding box center [329, 425] width 11 height 11
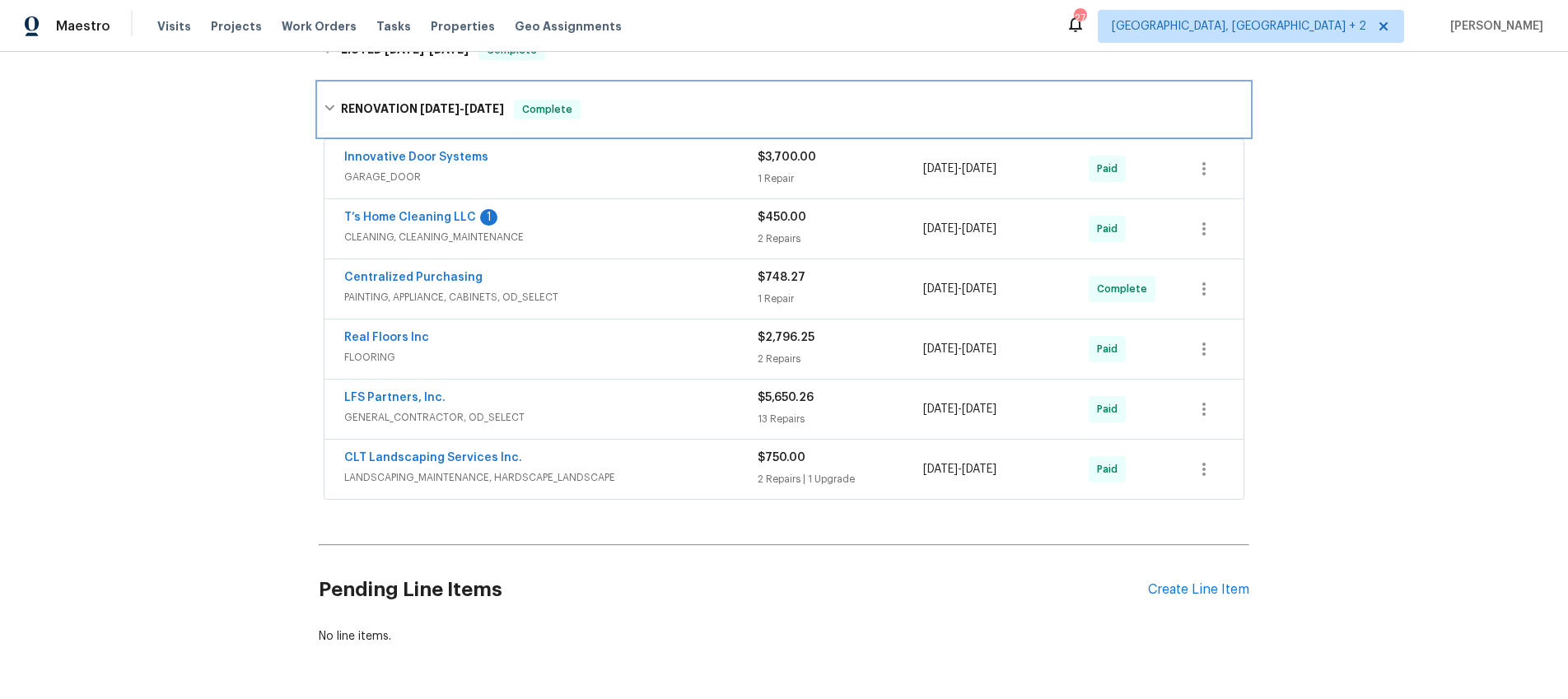
scroll to position [453, 0]
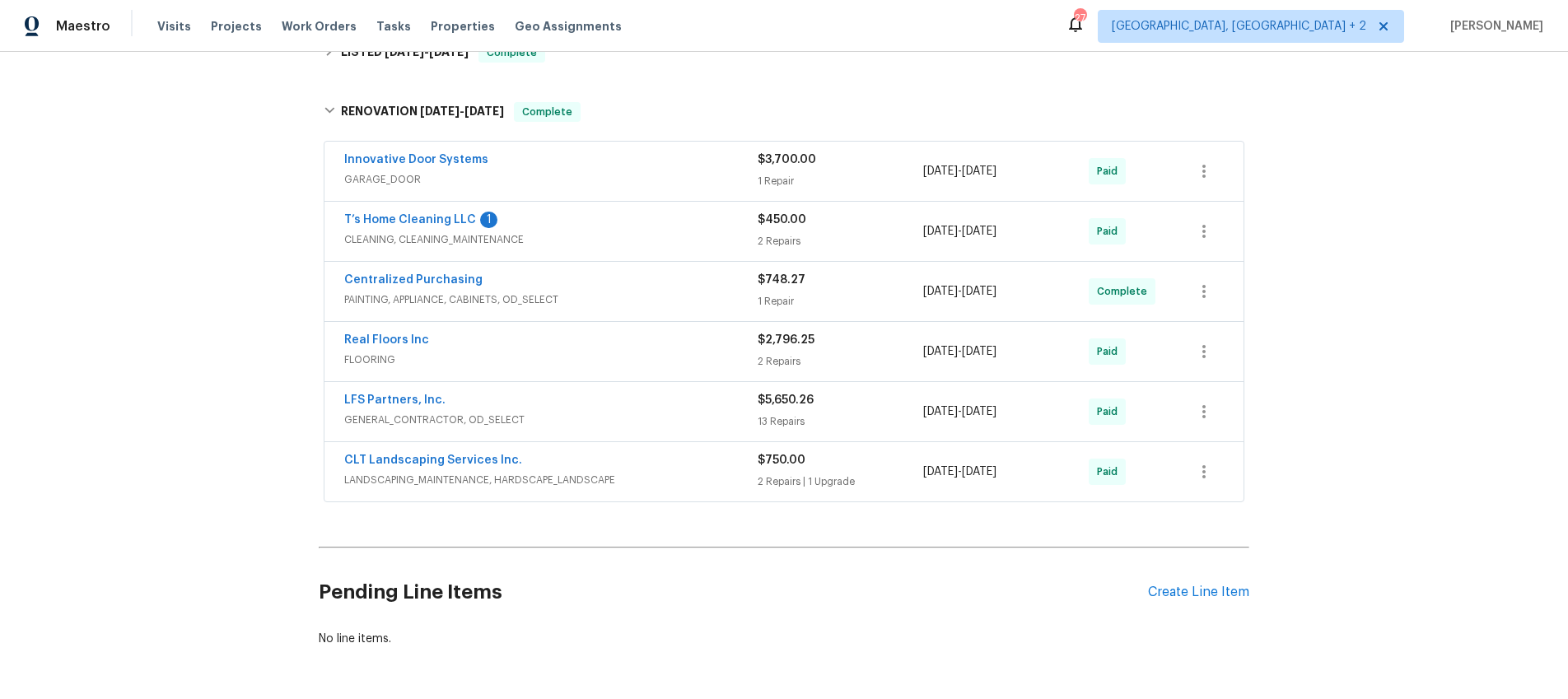
click at [347, 409] on div "LFS Partners, Inc." at bounding box center [551, 401] width 413 height 20
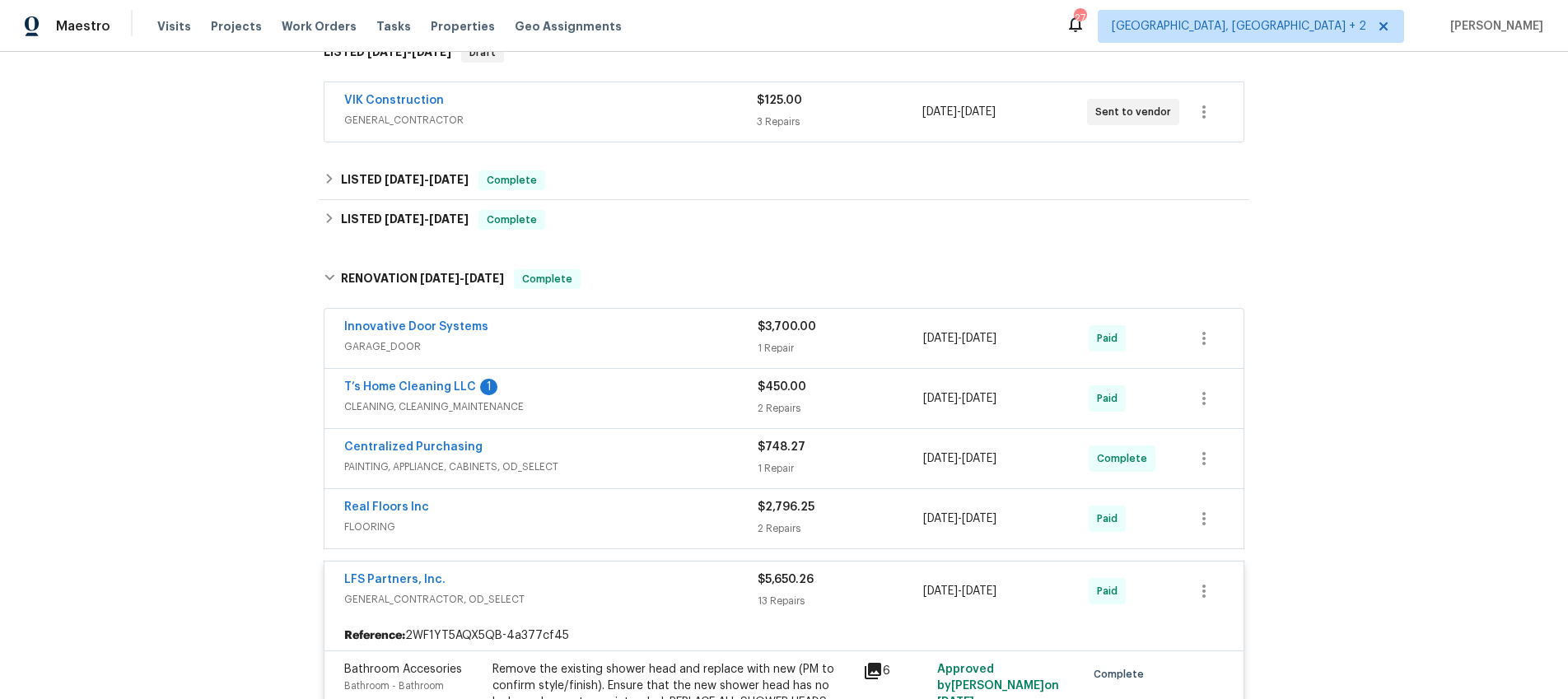
scroll to position [0, 0]
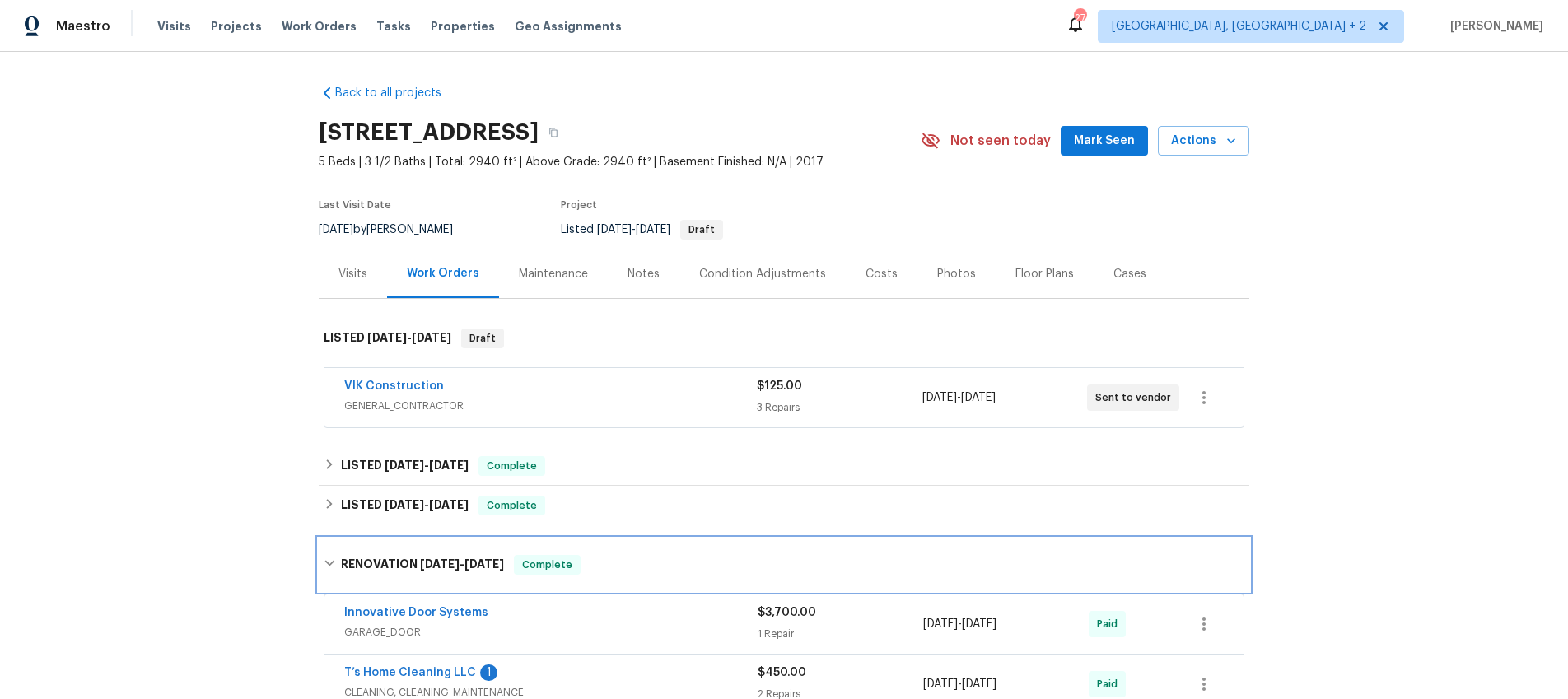
click at [333, 561] on icon at bounding box center [329, 563] width 11 height 11
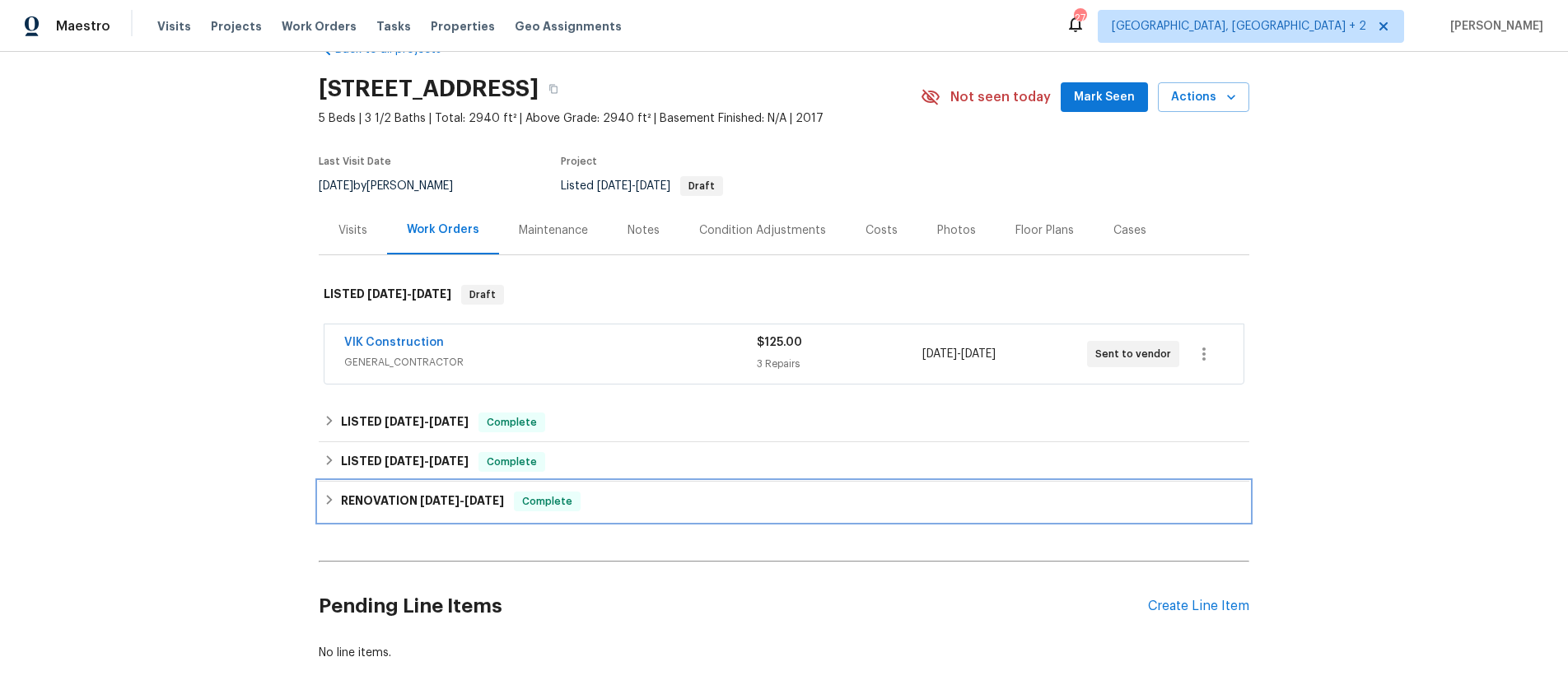
scroll to position [50, 0]
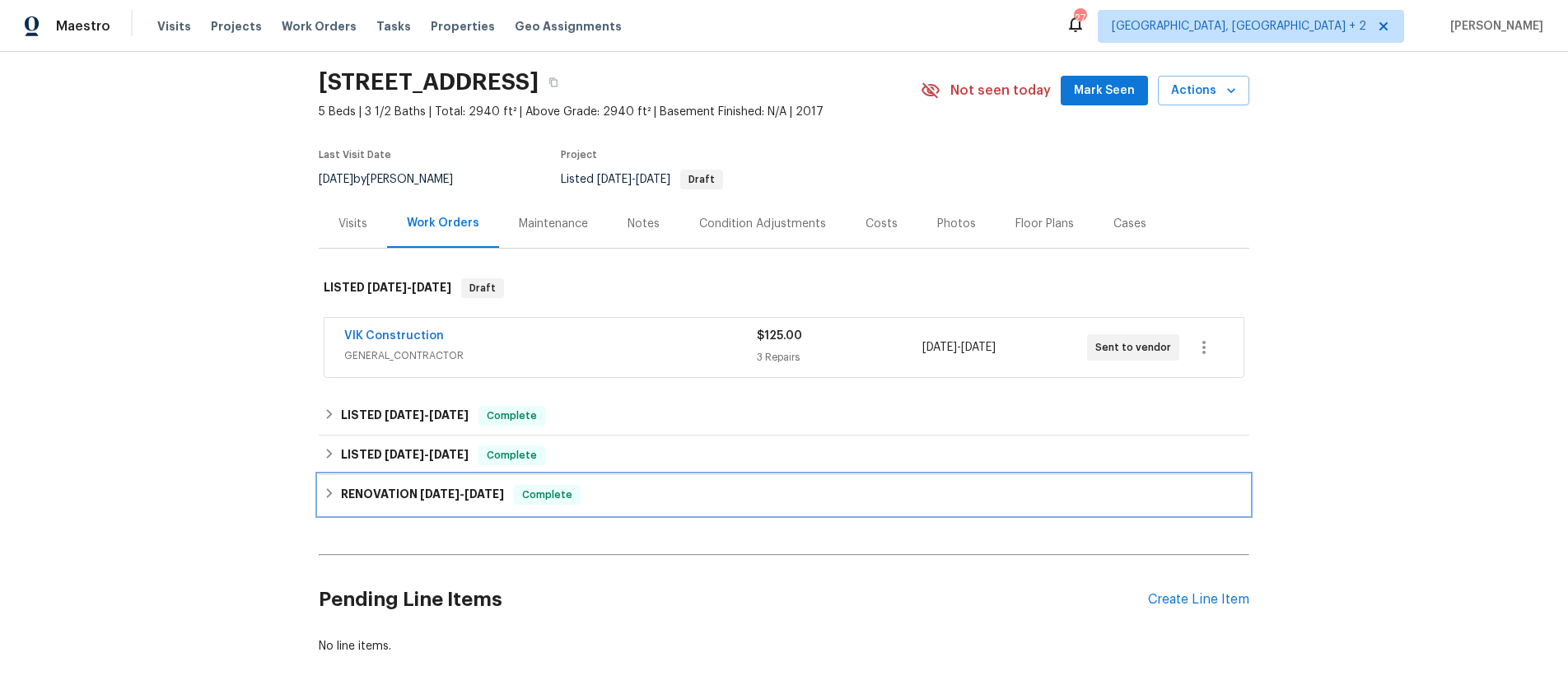
click at [324, 496] on icon at bounding box center [329, 493] width 11 height 11
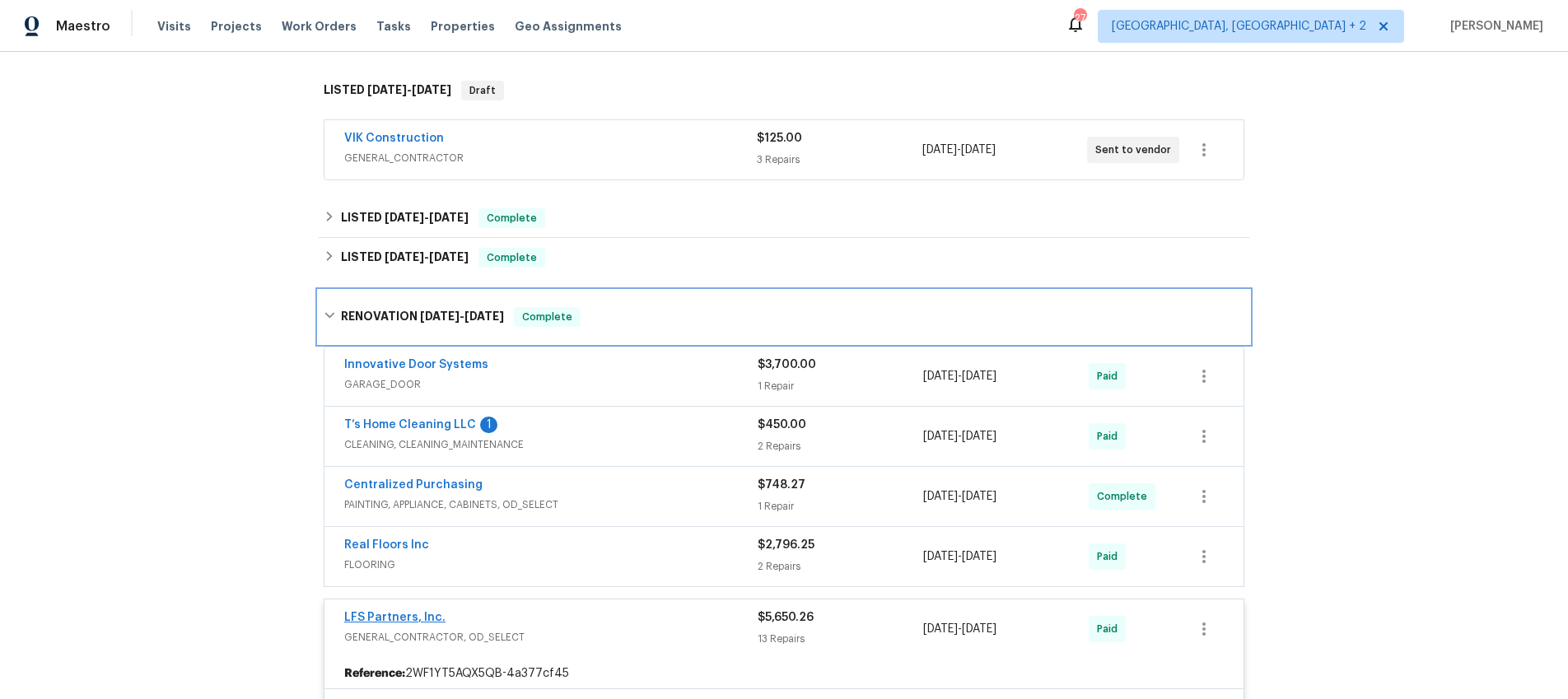
scroll to position [189, 0]
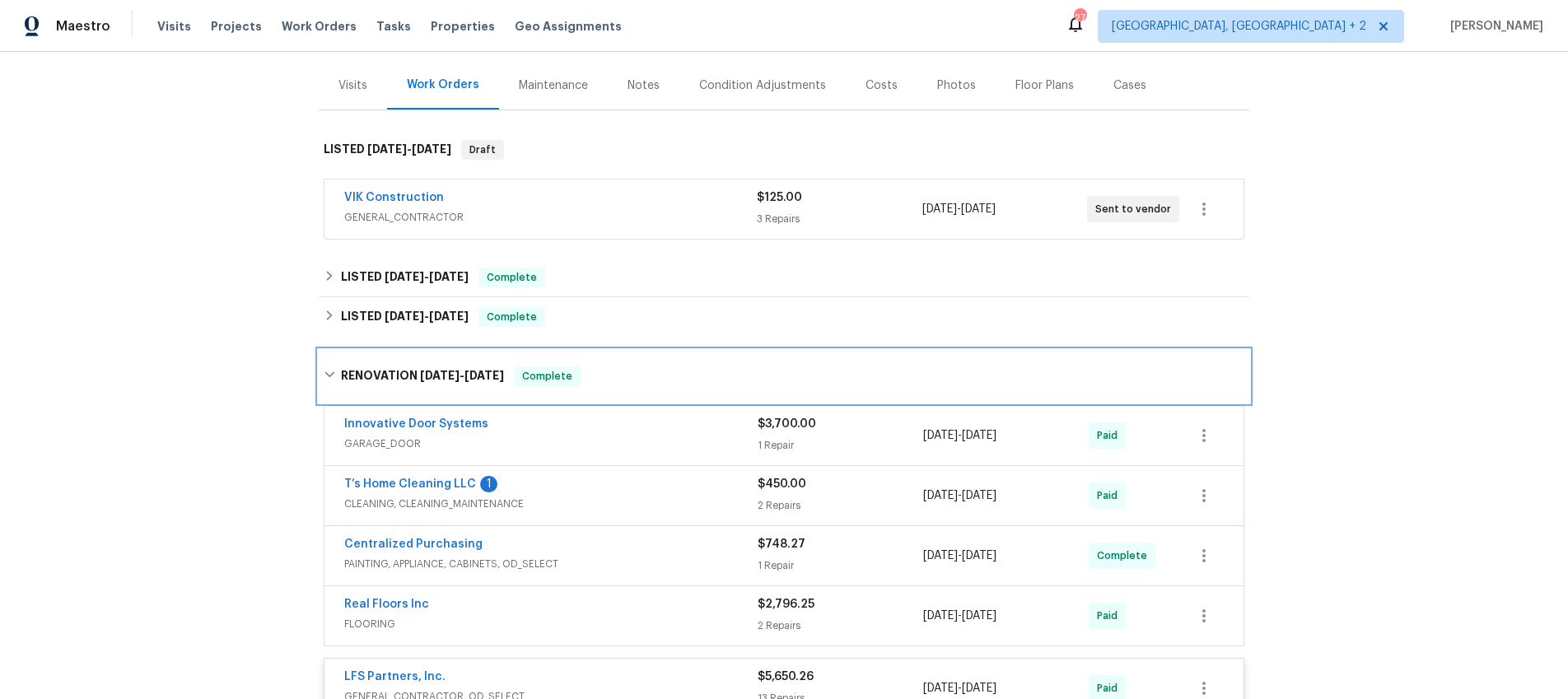
click at [334, 370] on icon at bounding box center [329, 374] width 11 height 11
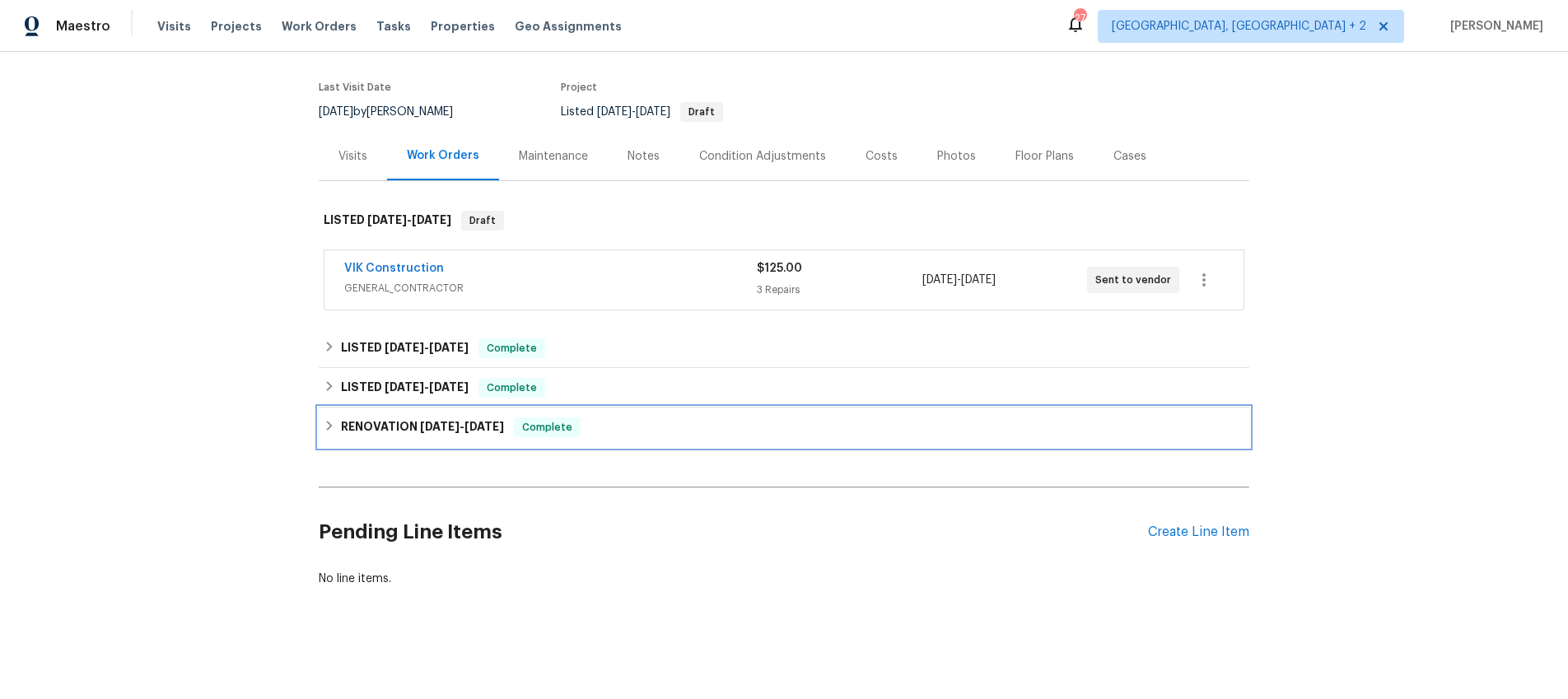
scroll to position [118, 0]
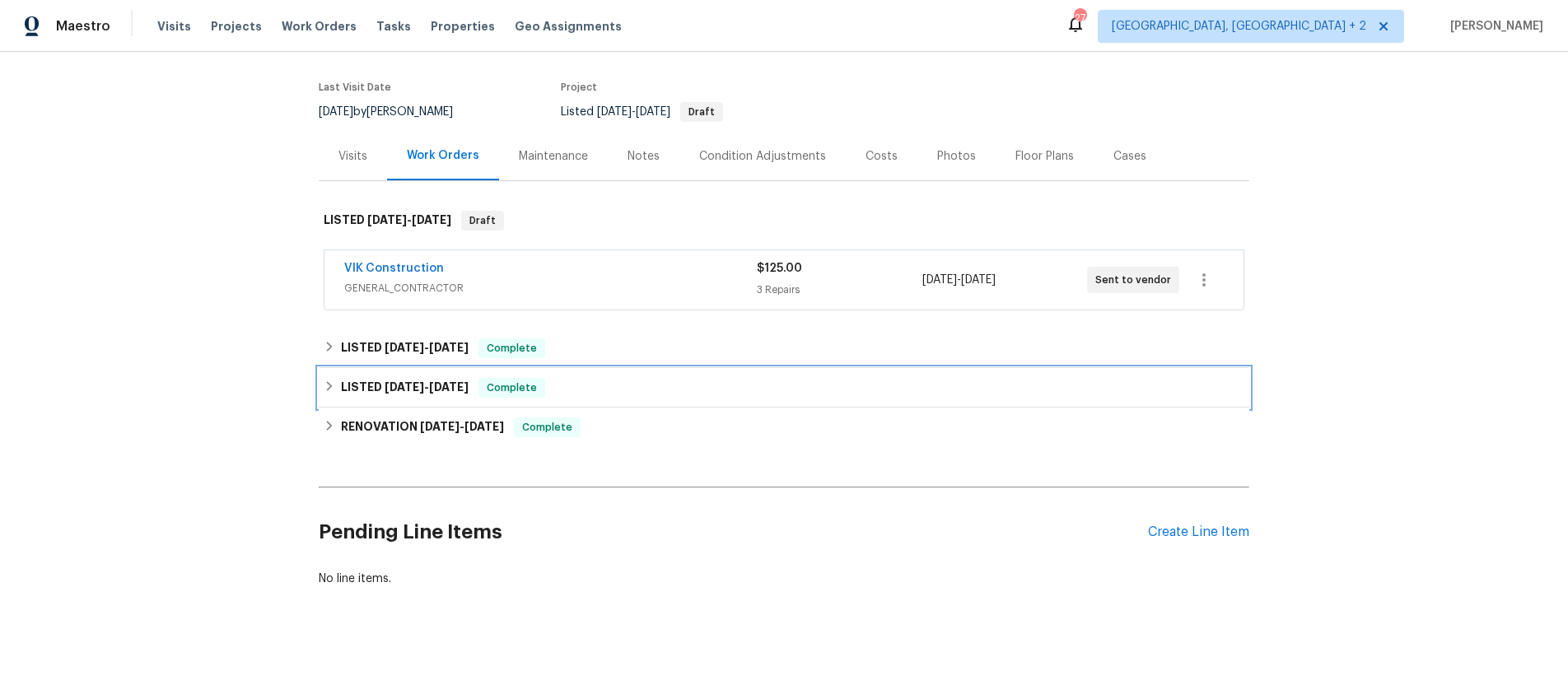
click at [325, 390] on icon at bounding box center [329, 386] width 11 height 11
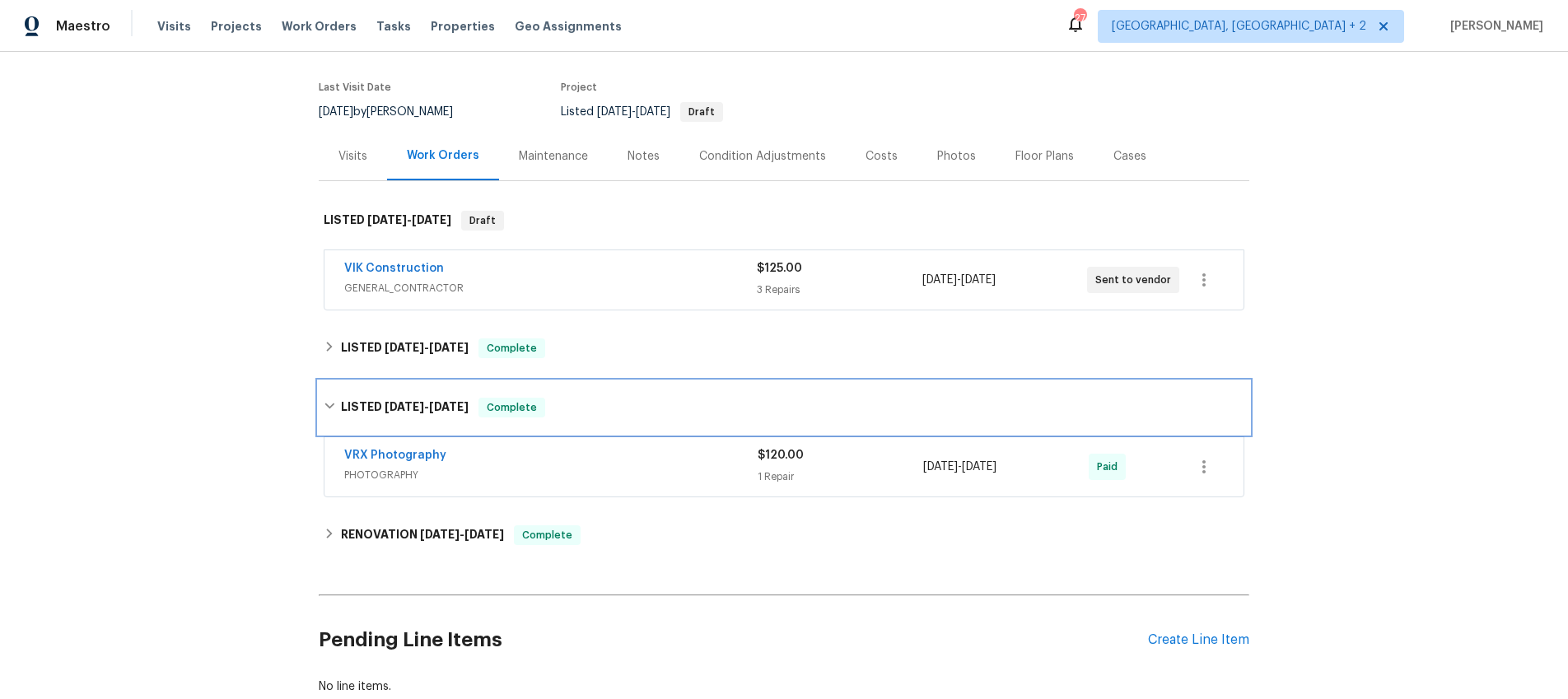
click at [329, 401] on icon at bounding box center [329, 406] width 11 height 11
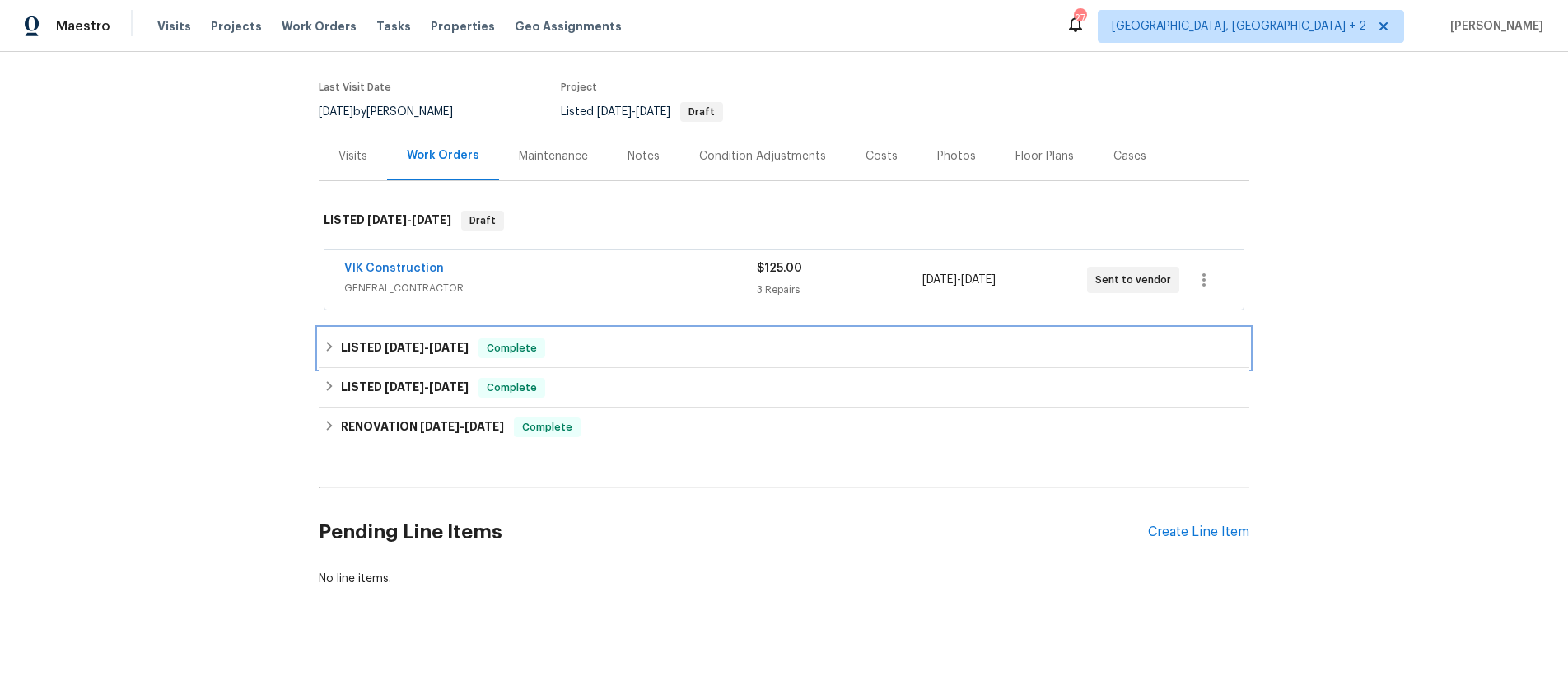
click at [328, 347] on icon at bounding box center [329, 346] width 11 height 11
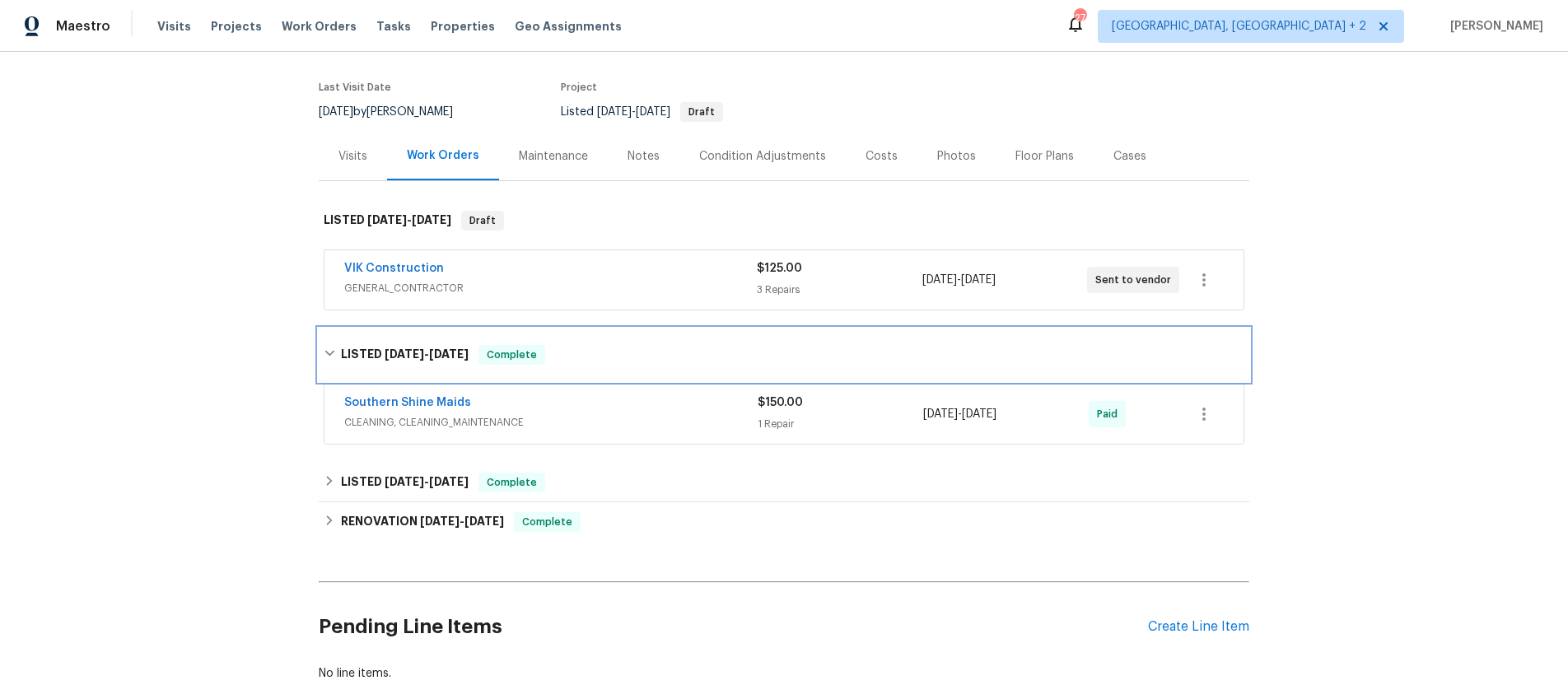
click at [328, 347] on div "LISTED 7/31/25 - 8/5/25 Complete" at bounding box center [784, 355] width 920 height 20
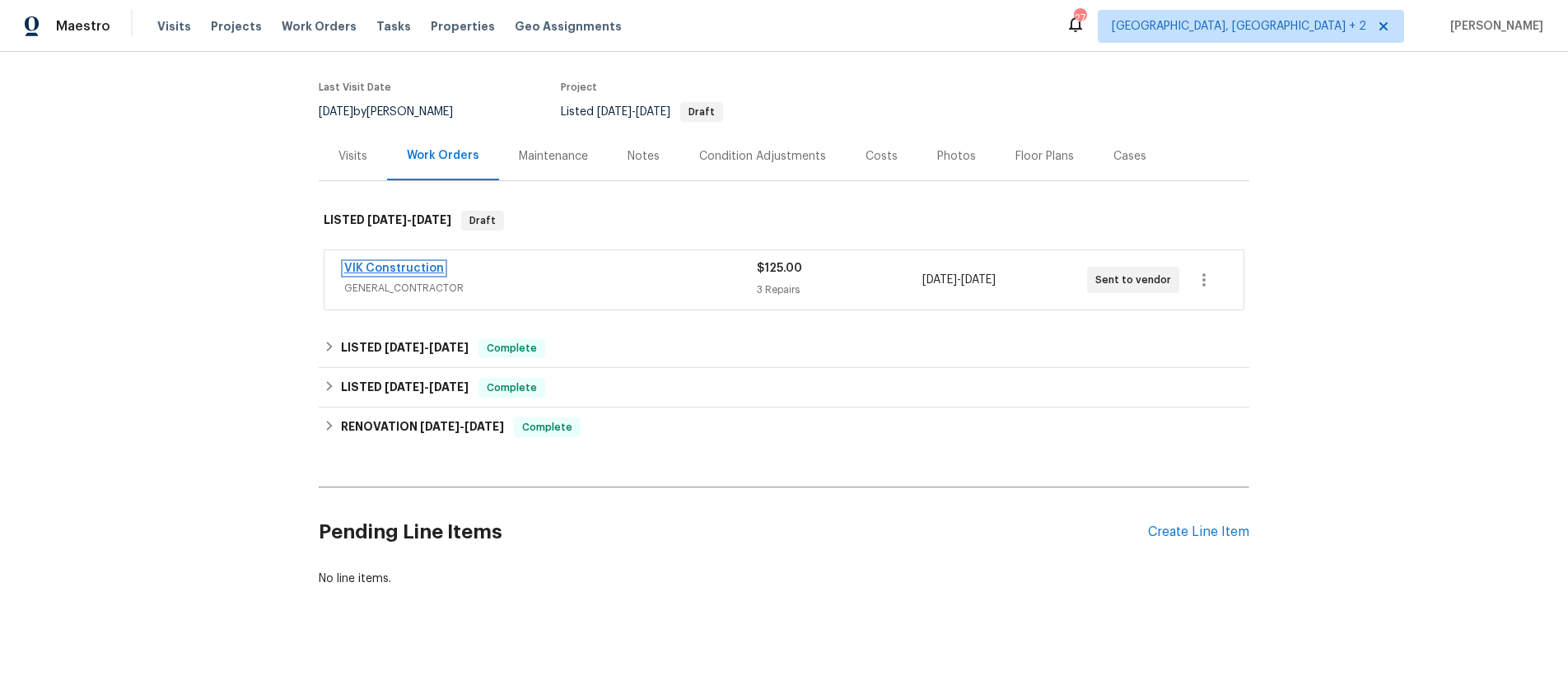
click at [378, 268] on link "VIK Construction" at bounding box center [394, 268] width 100 height 11
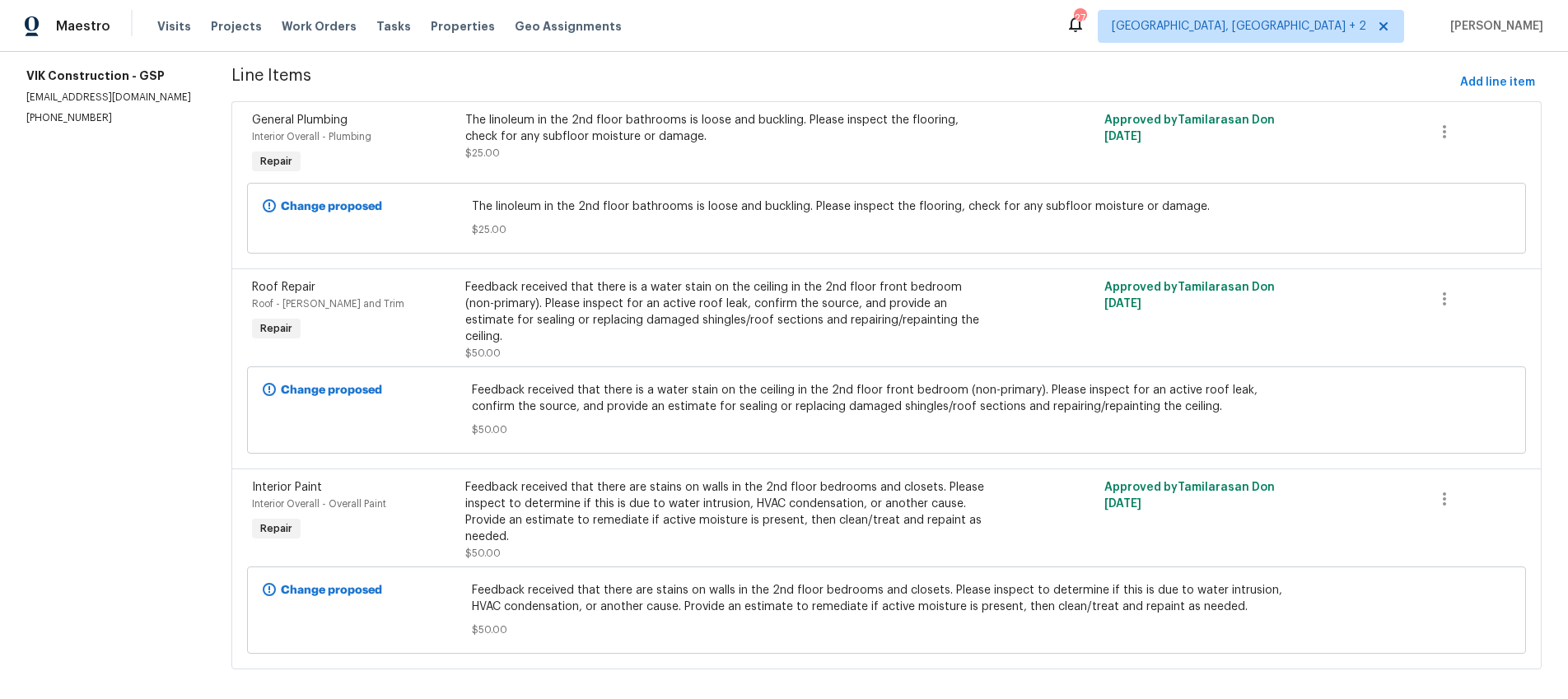
scroll to position [216, 0]
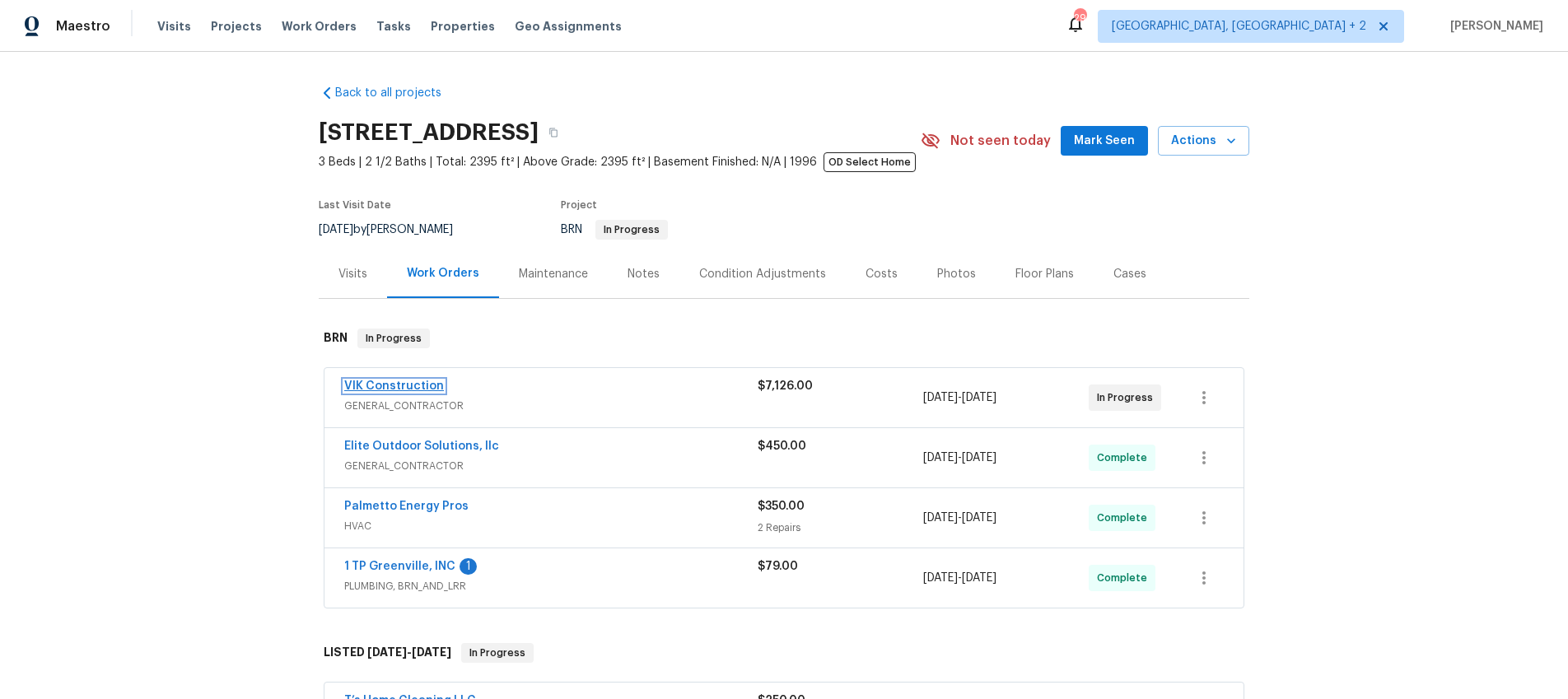
click at [360, 381] on link "VIK Construction" at bounding box center [394, 386] width 100 height 11
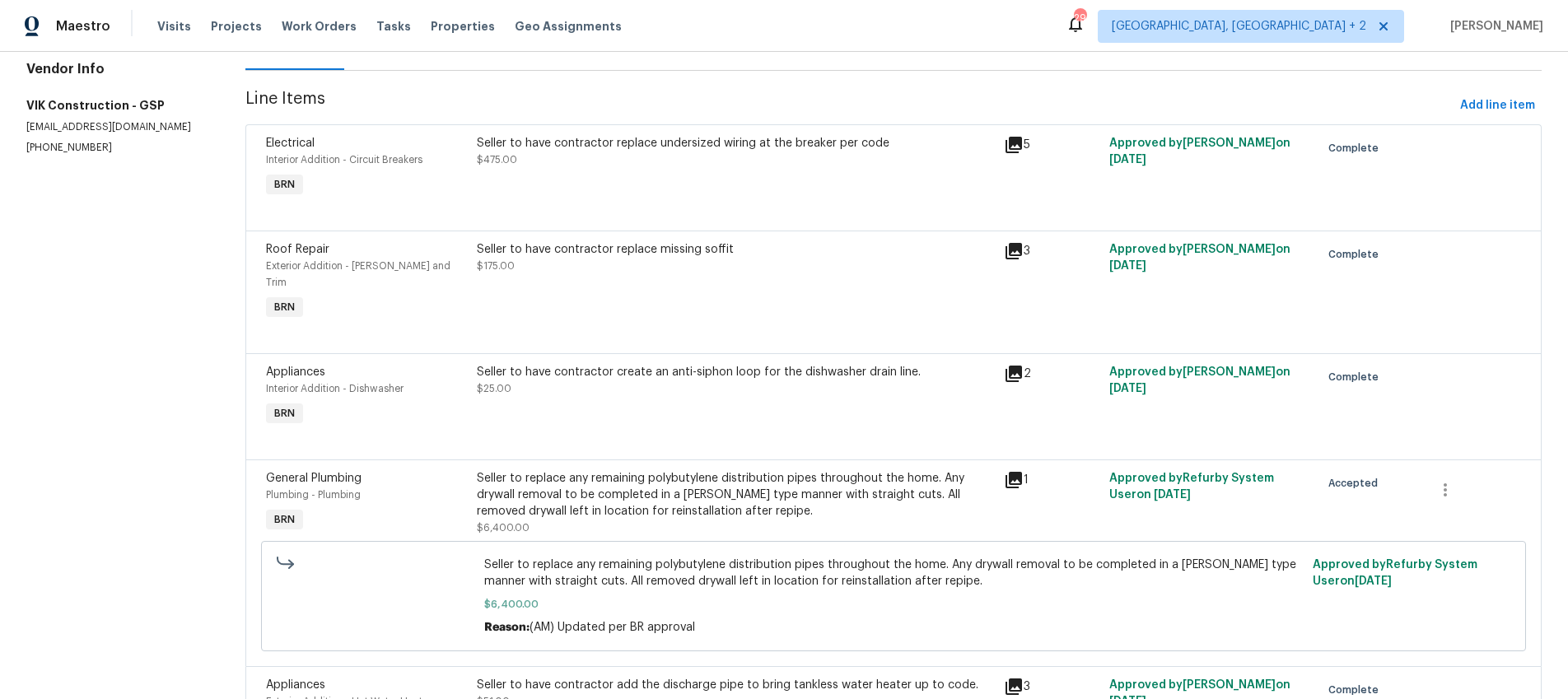
scroll to position [298, 0]
